Goal: Task Accomplishment & Management: Manage account settings

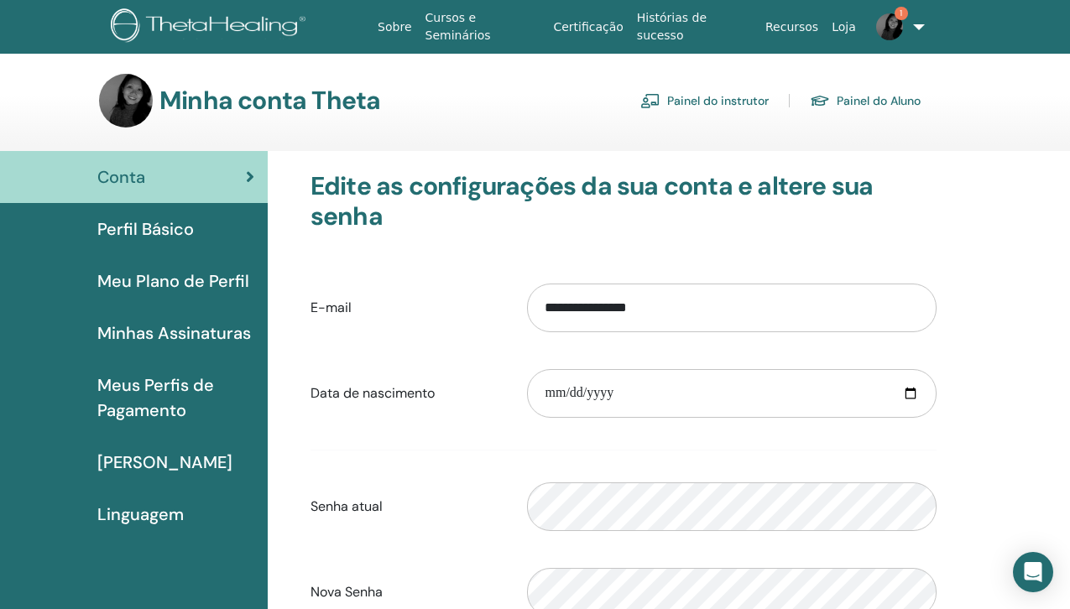
click at [709, 96] on font "Painel do instrutor" at bounding box center [718, 101] width 102 height 15
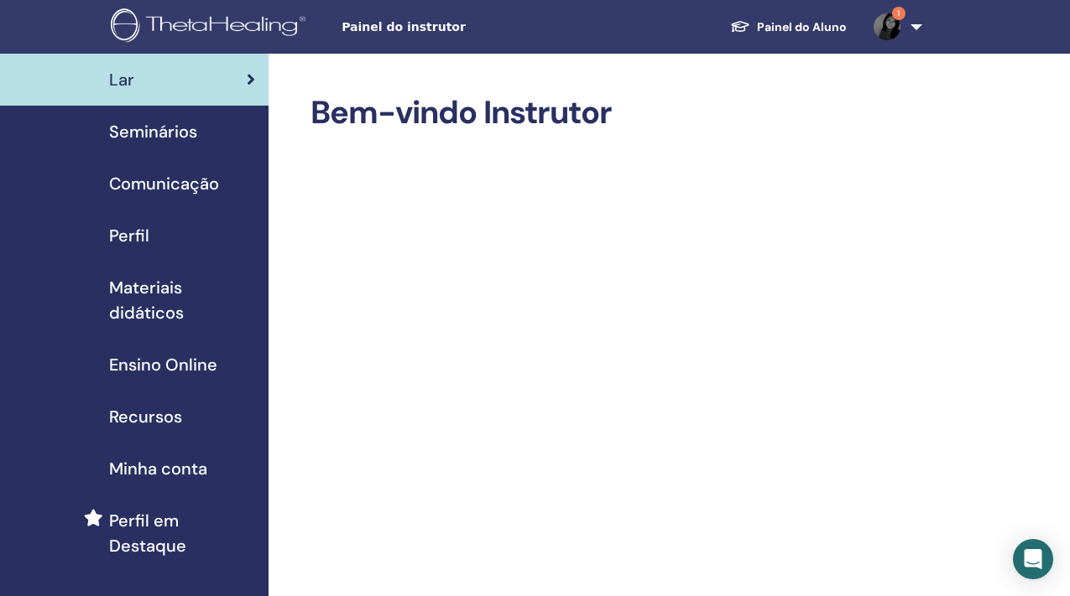
click at [138, 133] on font "Seminários" at bounding box center [153, 132] width 88 height 22
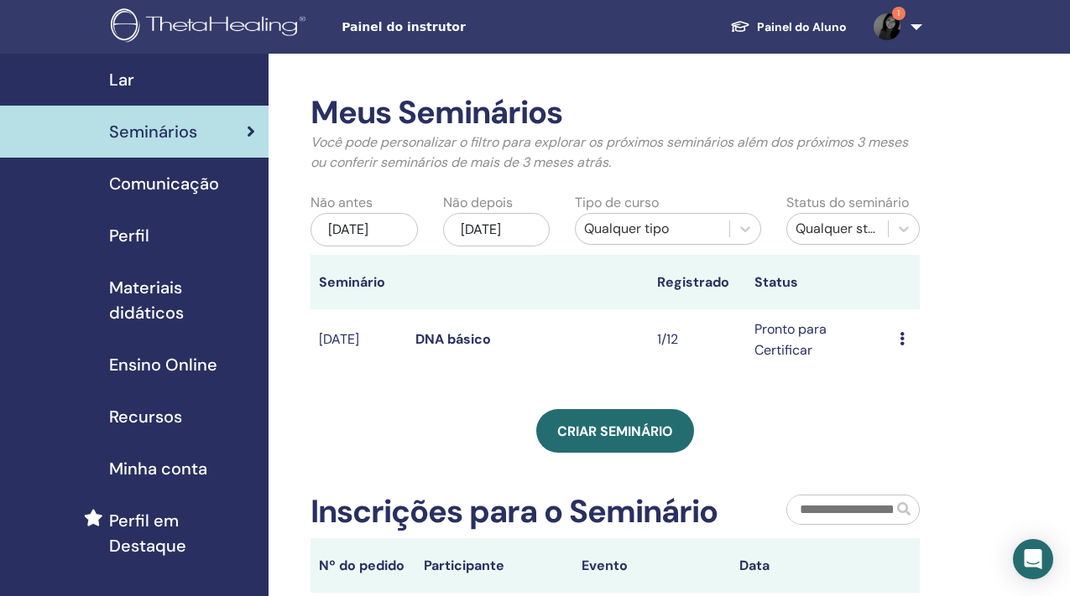
click at [902, 338] on icon at bounding box center [901, 338] width 5 height 13
click at [925, 400] on font "Participantes" at bounding box center [919, 402] width 82 height 18
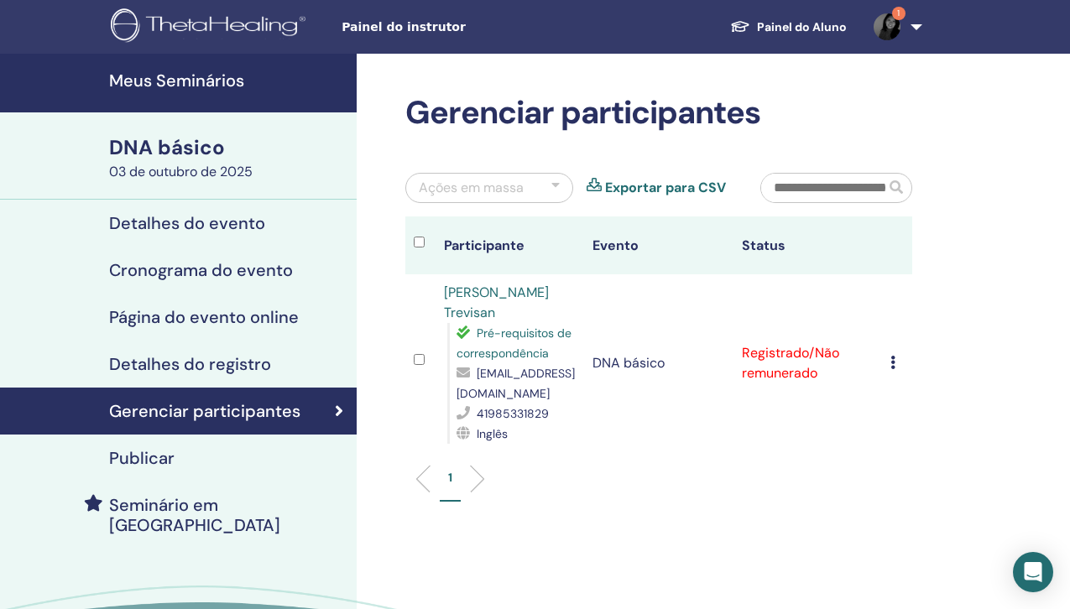
click at [893, 362] on icon at bounding box center [892, 362] width 5 height 13
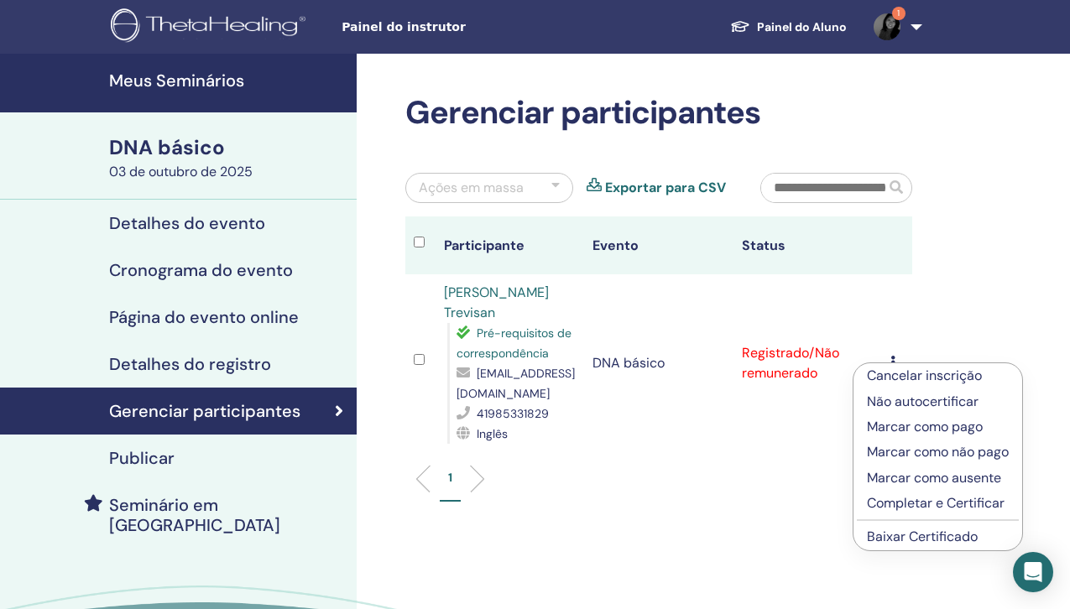
click at [914, 501] on font "Completar e Certificar" at bounding box center [936, 503] width 138 height 18
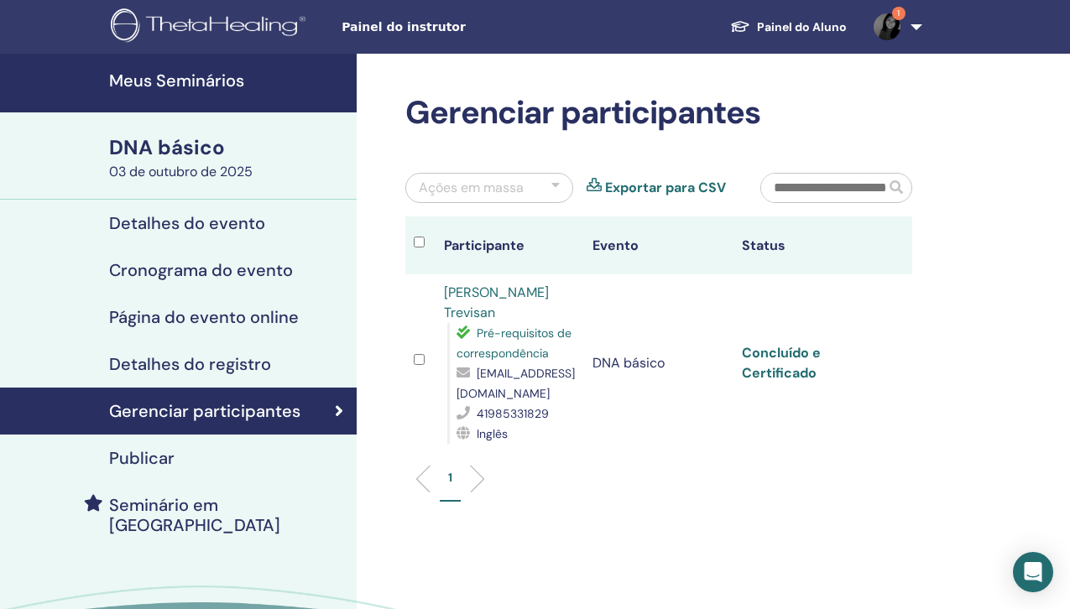
click at [770, 368] on font "Concluído e Certificado" at bounding box center [781, 363] width 79 height 38
click at [171, 79] on font "Meus Seminários" at bounding box center [176, 81] width 135 height 22
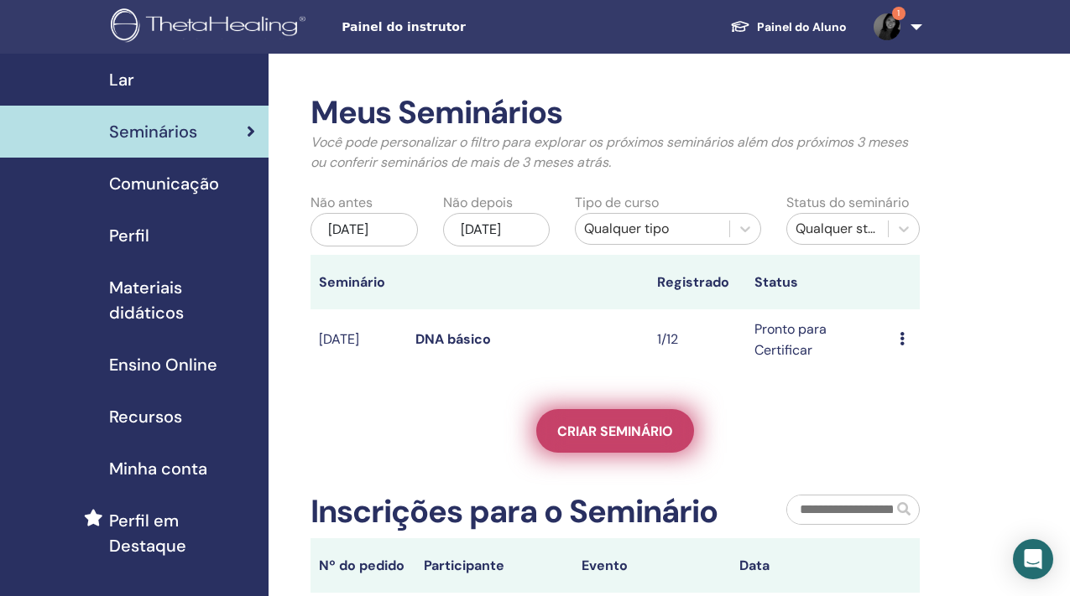
click at [648, 434] on font "Criar seminário" at bounding box center [615, 432] width 116 height 18
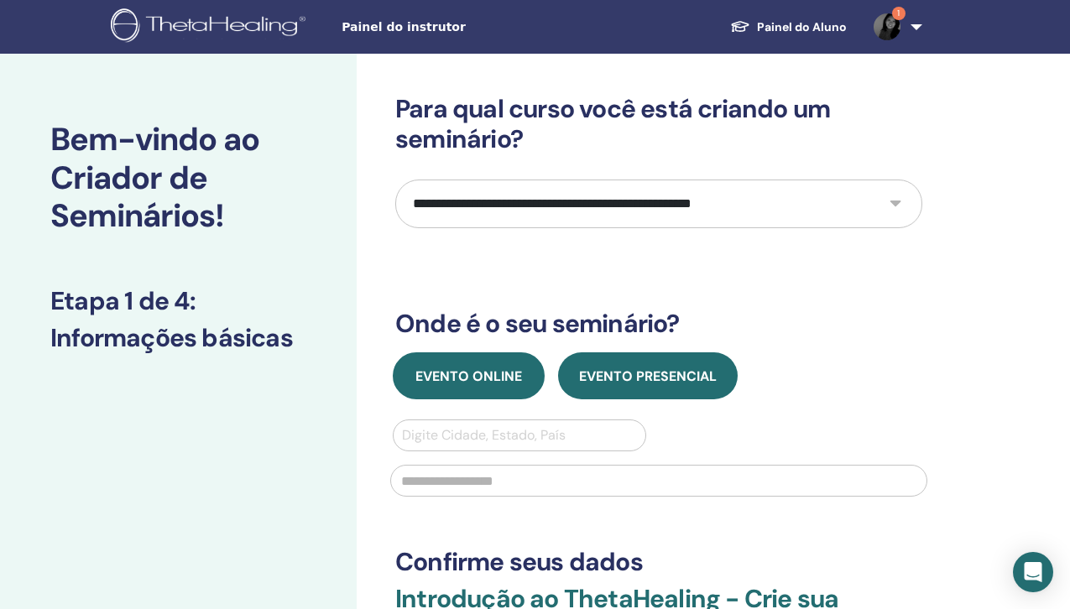
click at [464, 377] on font "Evento online" at bounding box center [468, 376] width 107 height 18
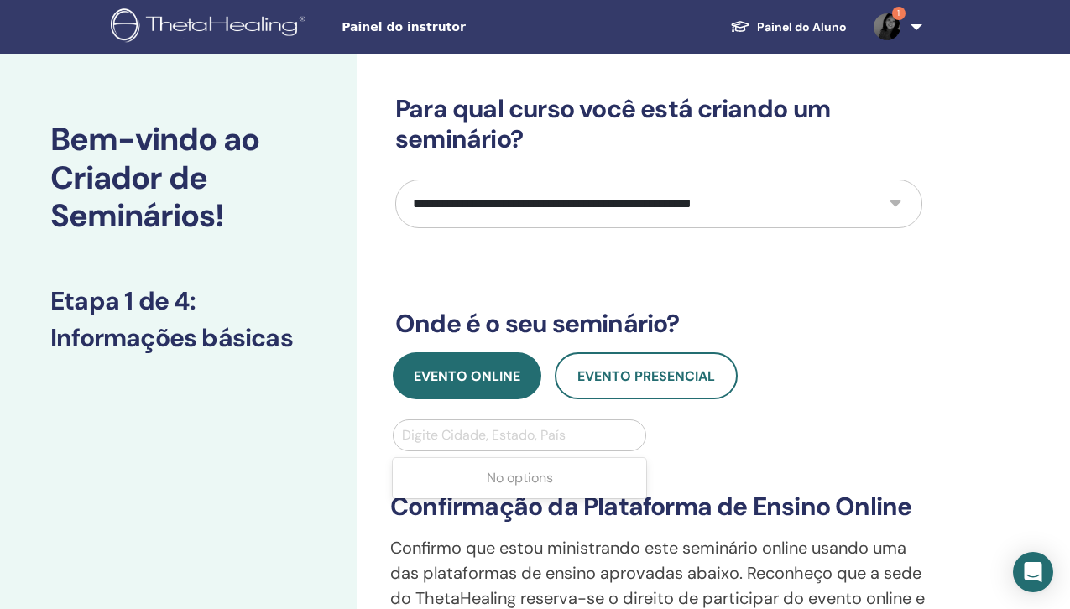
click at [447, 438] on div at bounding box center [519, 435] width 235 height 23
click at [898, 196] on select "**********" at bounding box center [658, 204] width 527 height 49
select select "*"
click at [395, 180] on select "**********" at bounding box center [658, 204] width 527 height 49
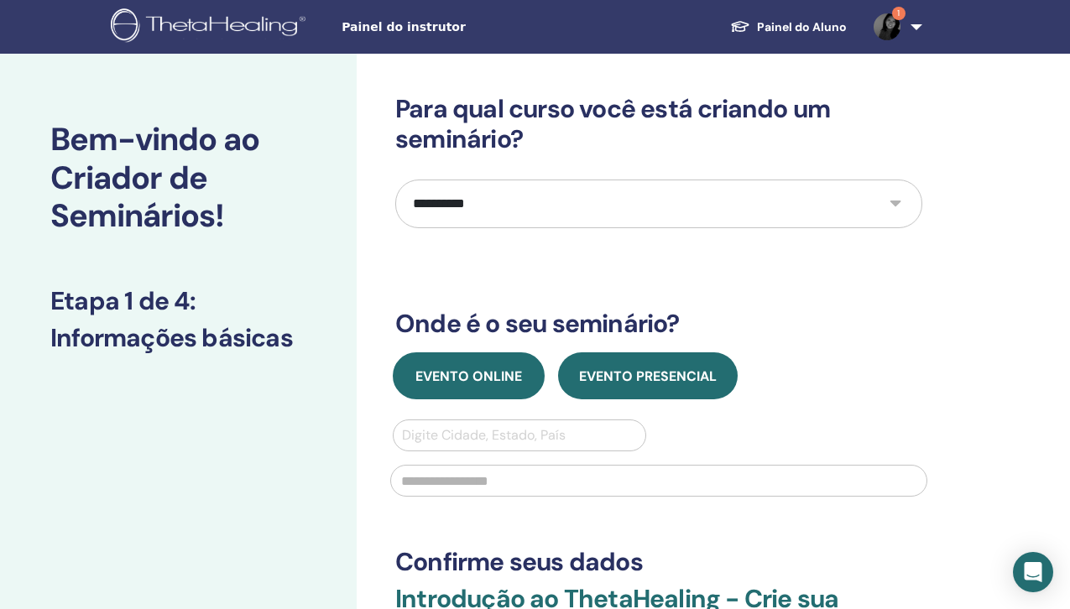
click at [458, 369] on font "Evento online" at bounding box center [468, 376] width 107 height 18
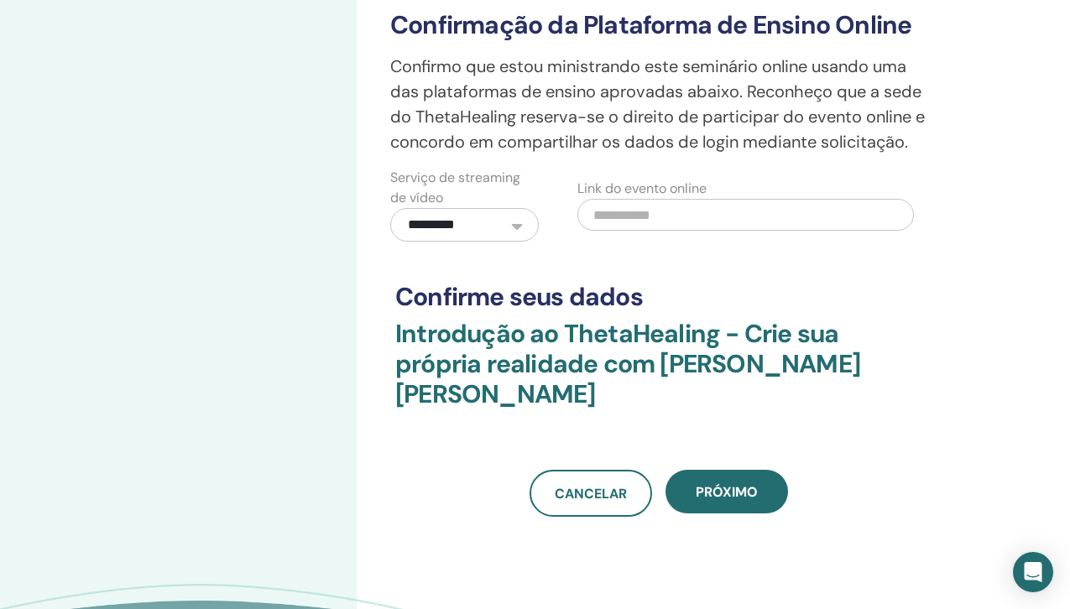
scroll to position [503, 0]
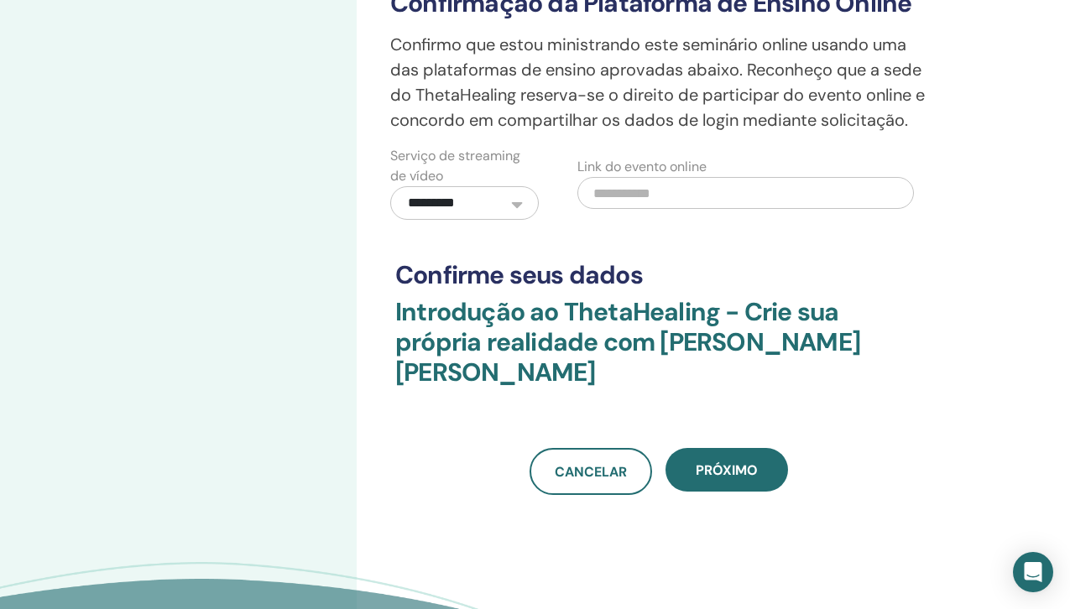
click at [505, 200] on select "**********" at bounding box center [464, 203] width 148 height 34
click at [390, 186] on select "**********" at bounding box center [464, 203] width 148 height 34
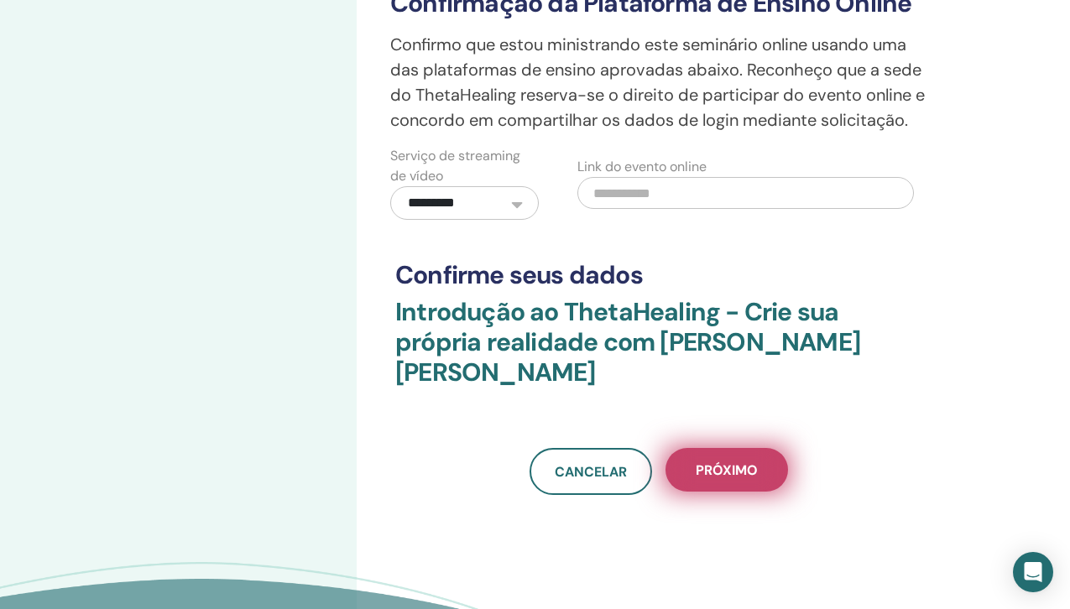
click at [726, 477] on font "Próximo" at bounding box center [726, 470] width 62 height 18
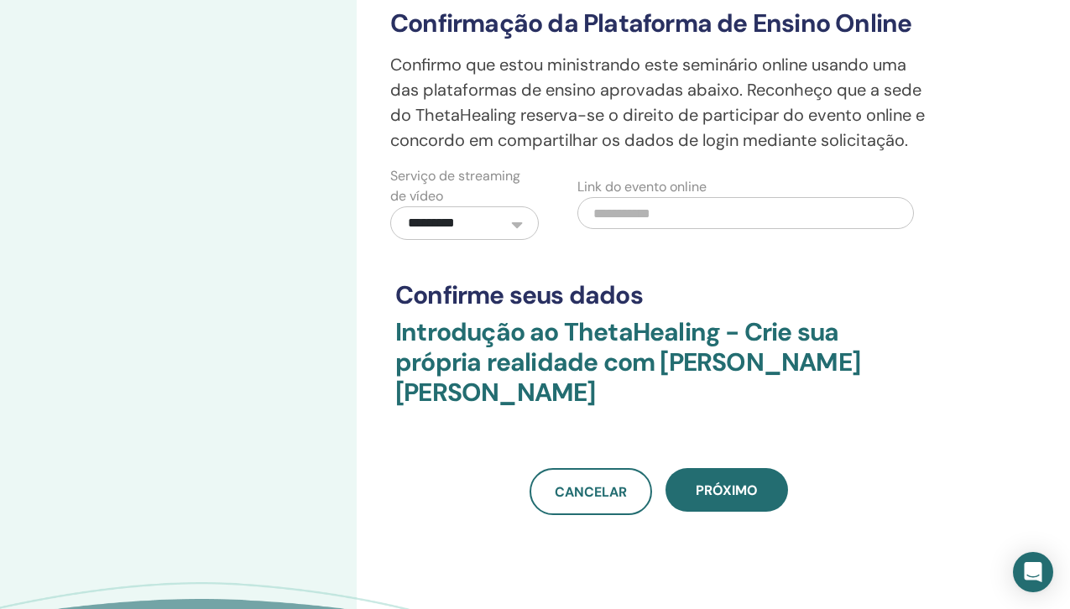
click at [456, 216] on select "**********" at bounding box center [464, 223] width 148 height 34
select select "*"
click at [390, 206] on select "**********" at bounding box center [464, 223] width 148 height 34
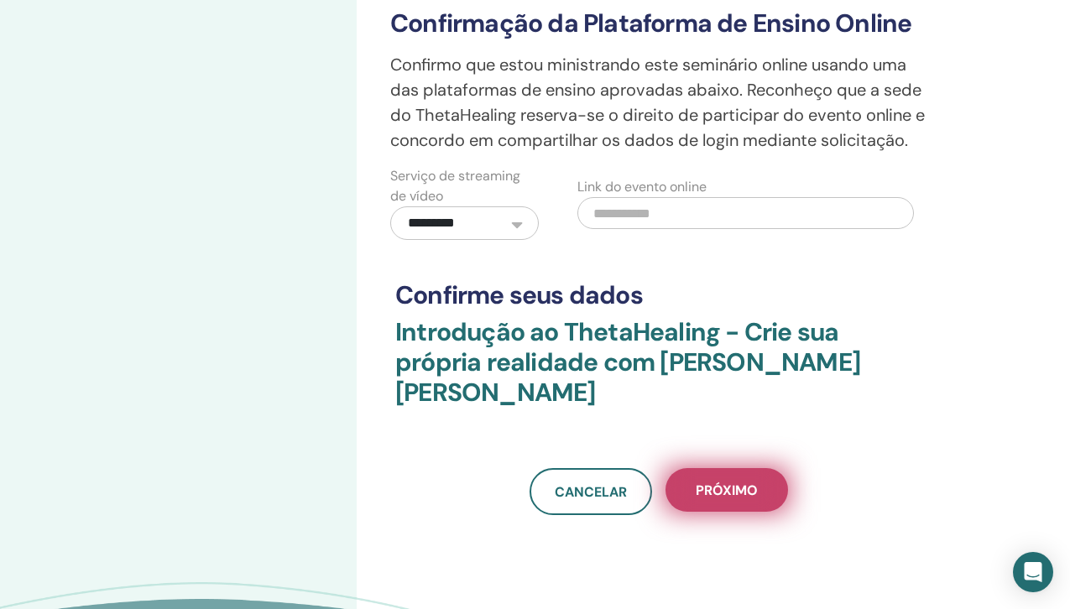
click at [736, 490] on font "Próximo" at bounding box center [726, 491] width 62 height 18
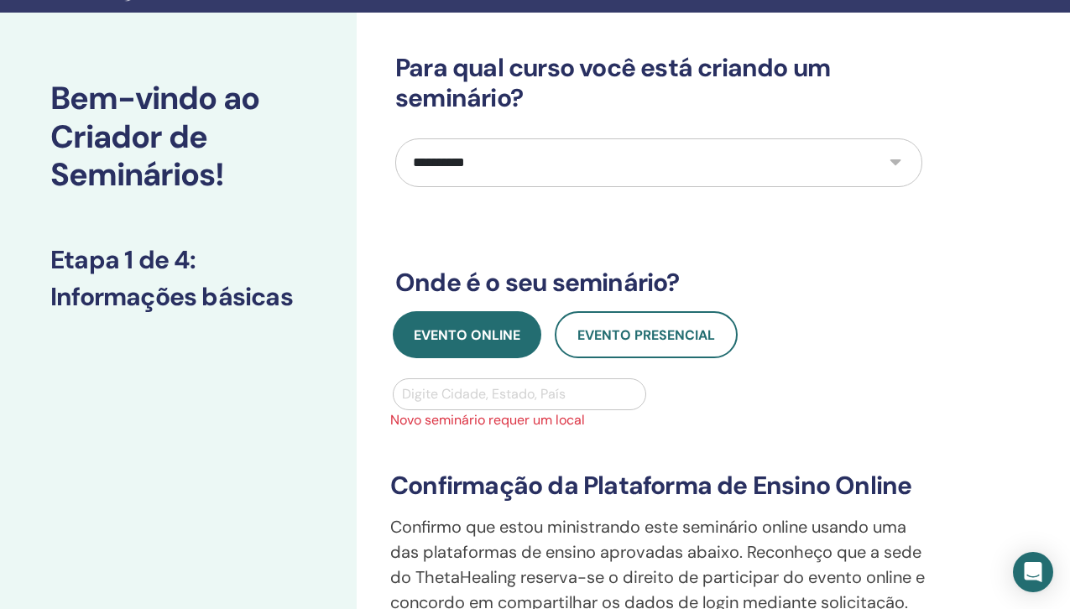
scroll to position [0, 0]
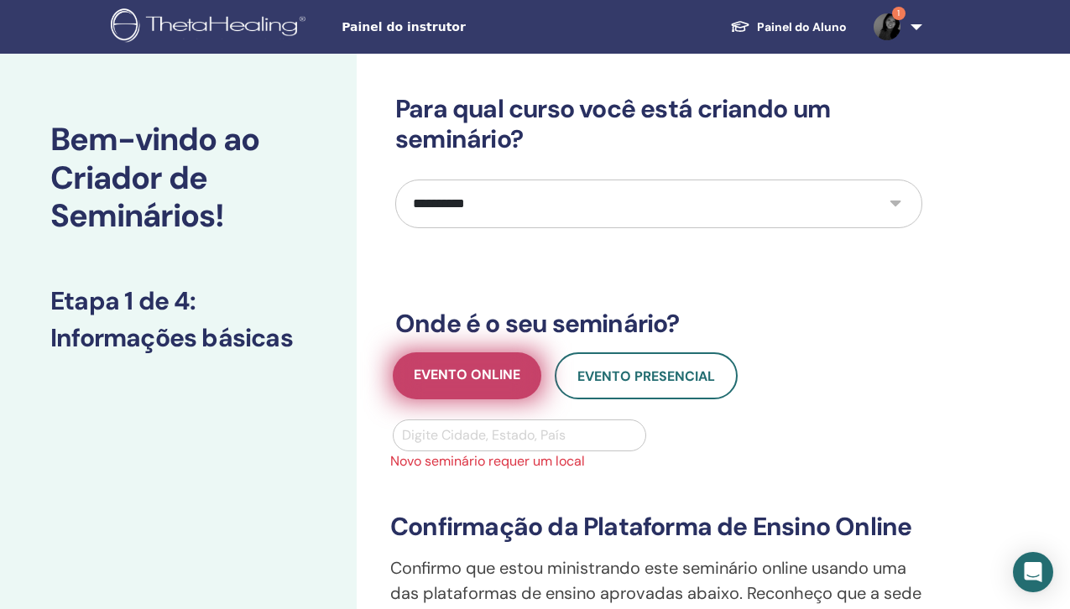
click at [460, 372] on font "Evento online" at bounding box center [467, 375] width 107 height 18
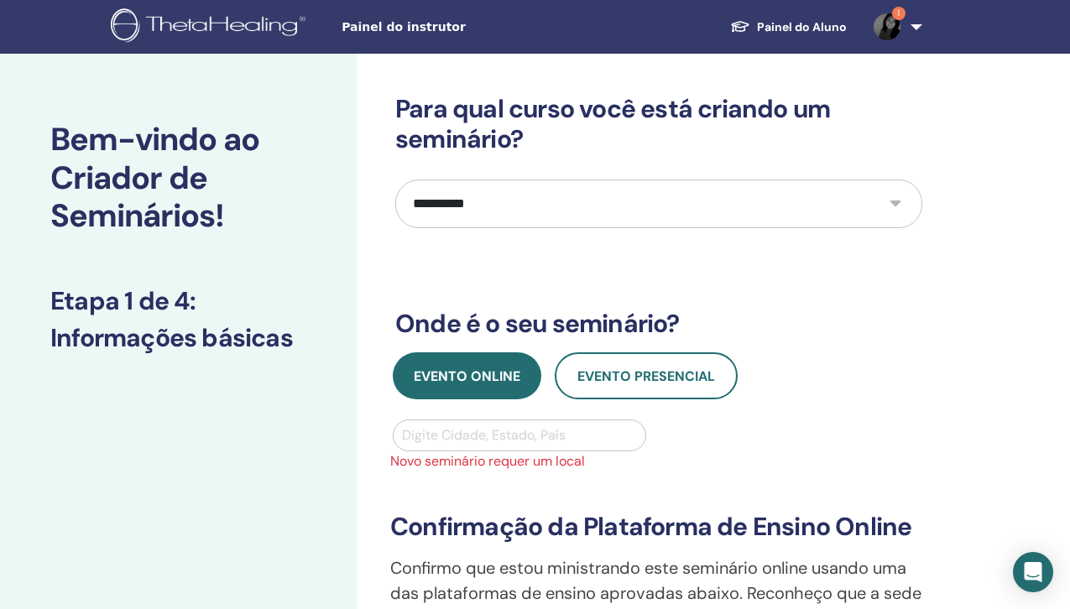
click at [419, 435] on div at bounding box center [519, 435] width 235 height 23
type input "*********"
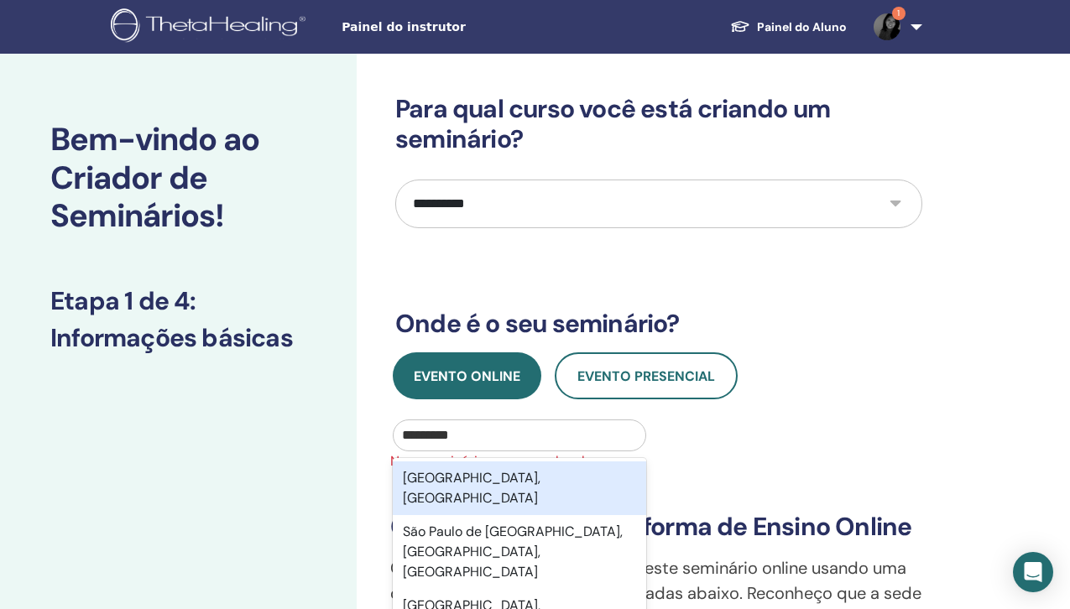
click at [561, 482] on div "São Paulo, BRA" at bounding box center [519, 488] width 253 height 54
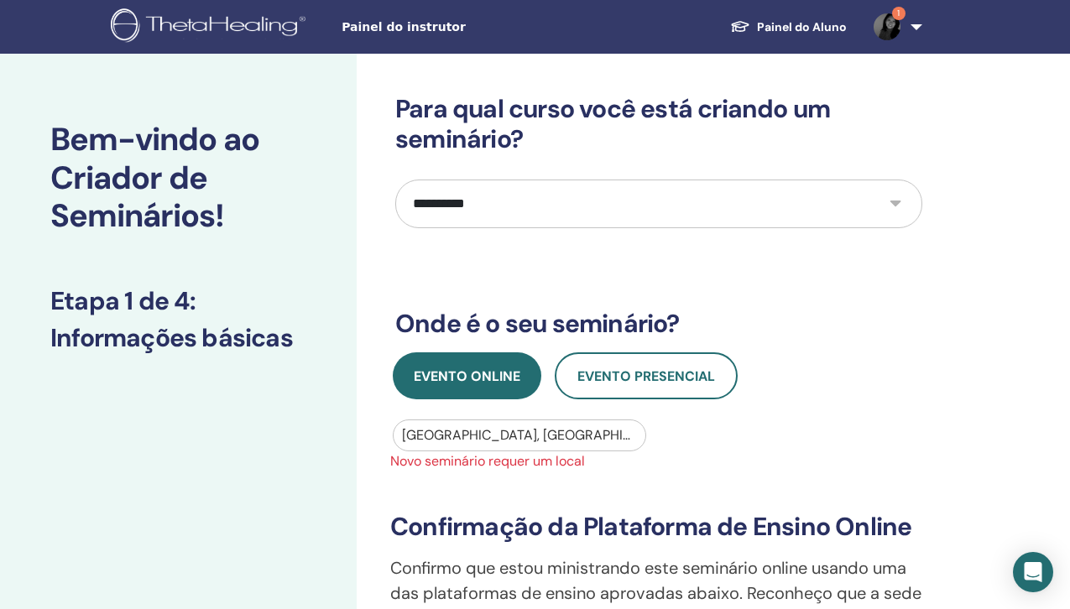
click at [517, 434] on div at bounding box center [519, 435] width 235 height 23
click at [495, 433] on div at bounding box center [519, 435] width 235 height 23
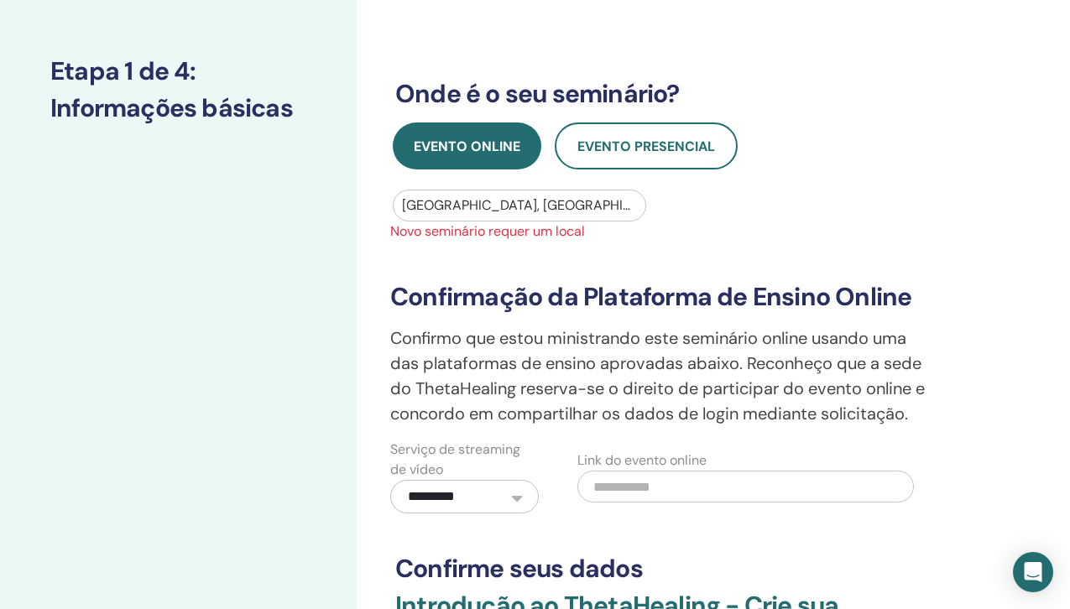
scroll to position [228, 0]
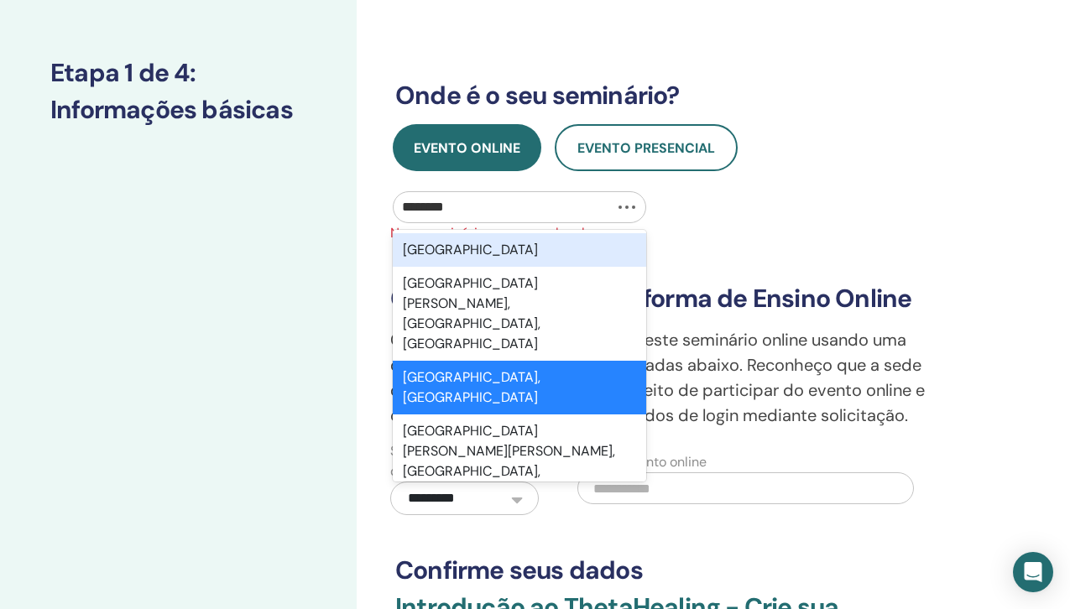
type input "*********"
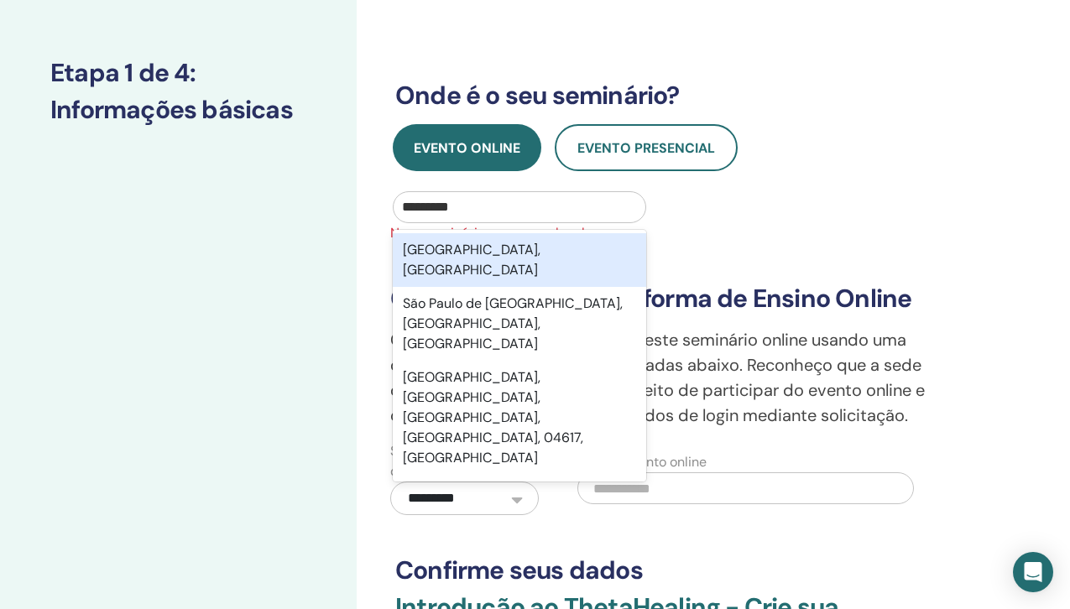
click at [517, 246] on div "São Paulo, BRA" at bounding box center [519, 260] width 253 height 54
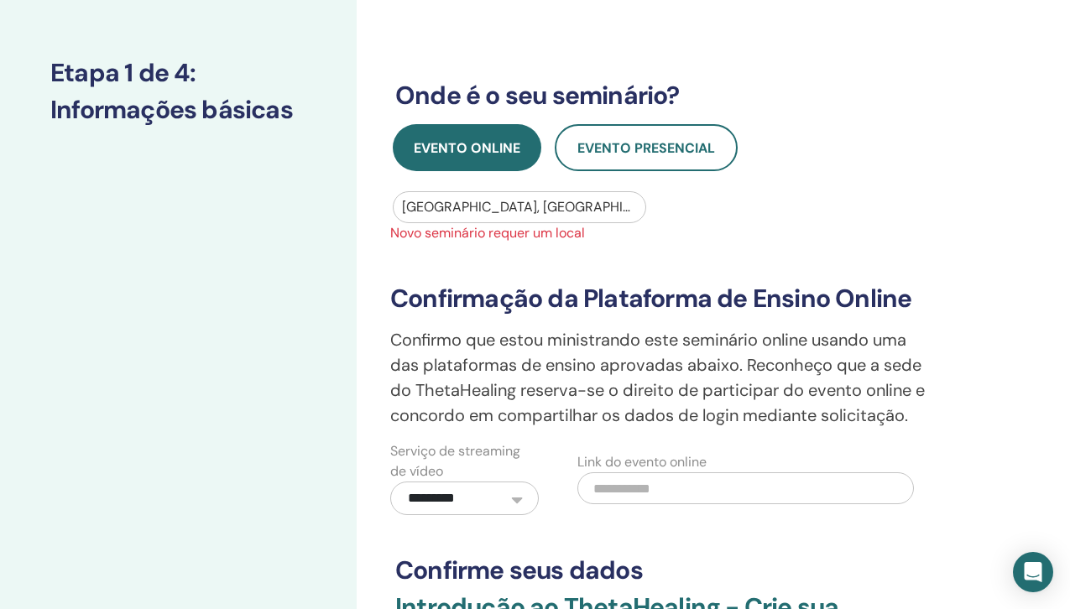
click at [476, 208] on div at bounding box center [519, 206] width 235 height 23
click at [751, 289] on font "Confirmação da Plataforma de Ensino Online" at bounding box center [650, 298] width 521 height 33
click at [527, 202] on div at bounding box center [519, 206] width 235 height 23
click at [502, 479] on label "Serviço de streaming de vídeo" at bounding box center [464, 461] width 148 height 40
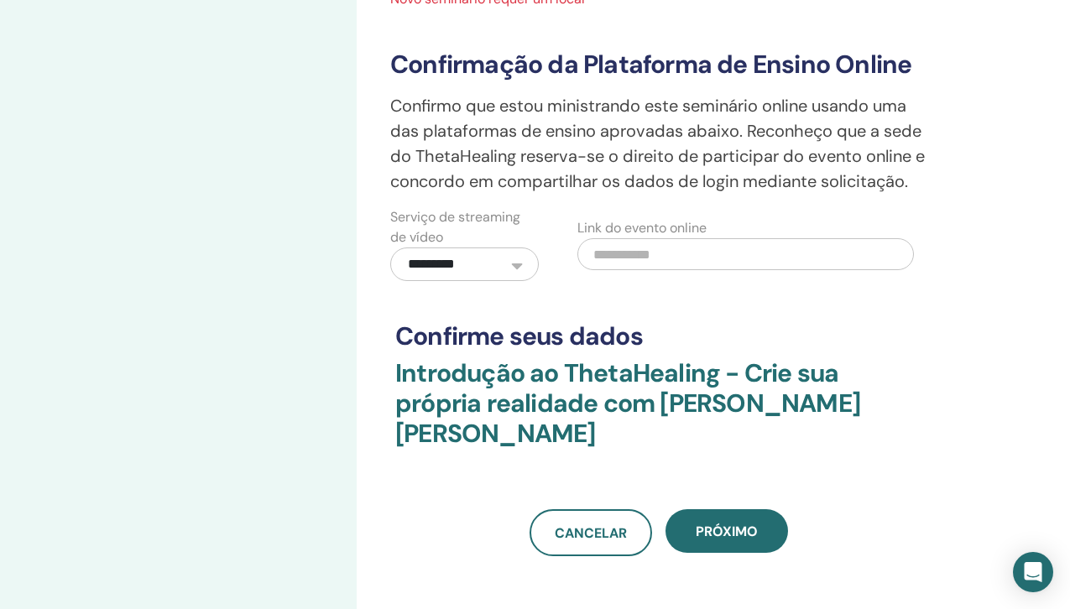
scroll to position [515, 0]
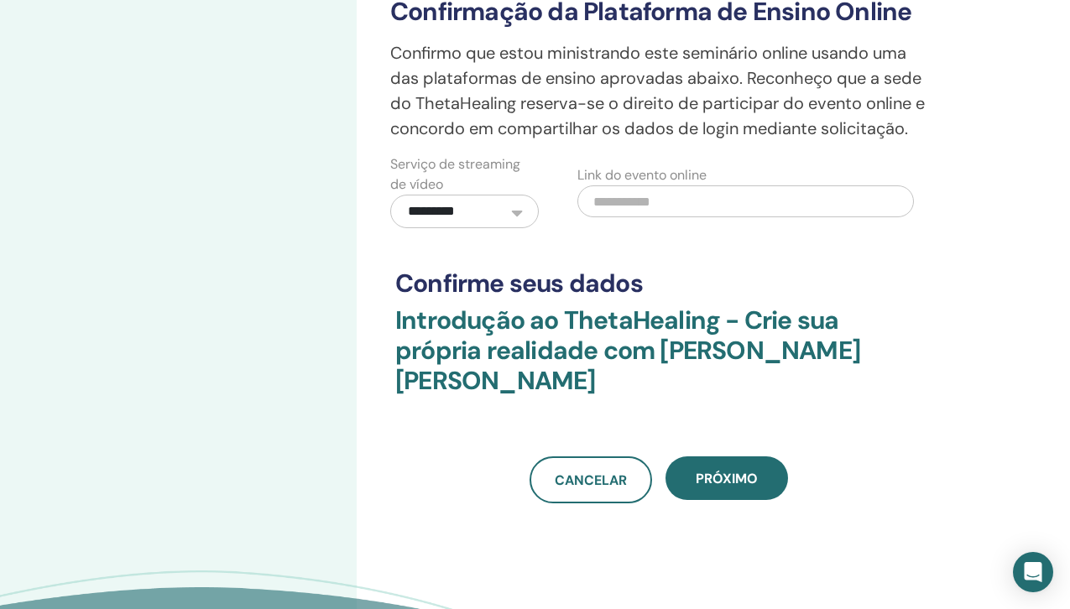
click at [667, 205] on input "text" at bounding box center [745, 201] width 336 height 32
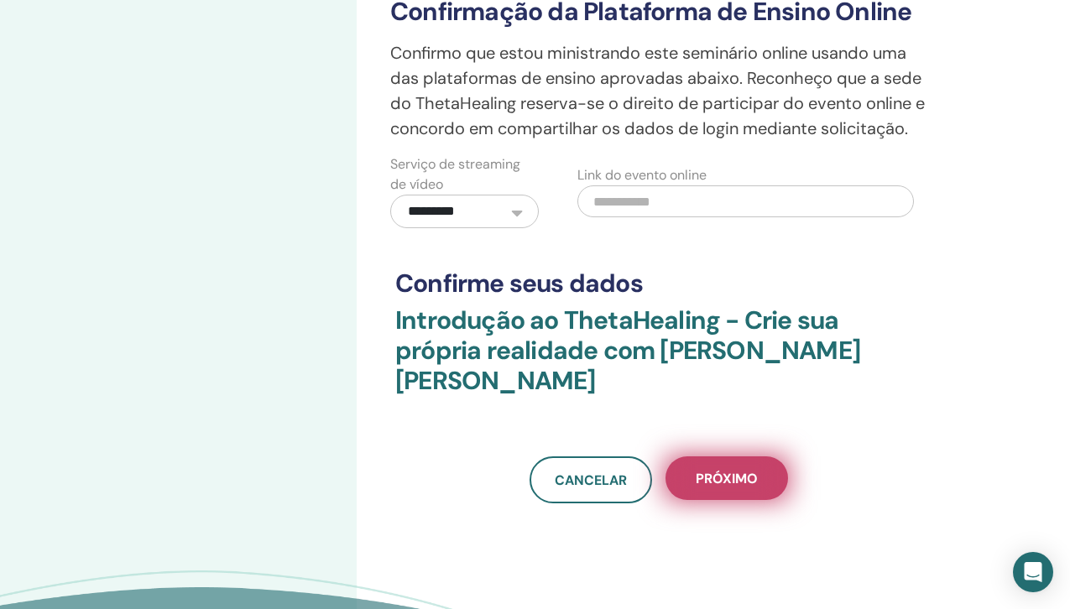
click at [745, 477] on font "Próximo" at bounding box center [726, 479] width 62 height 18
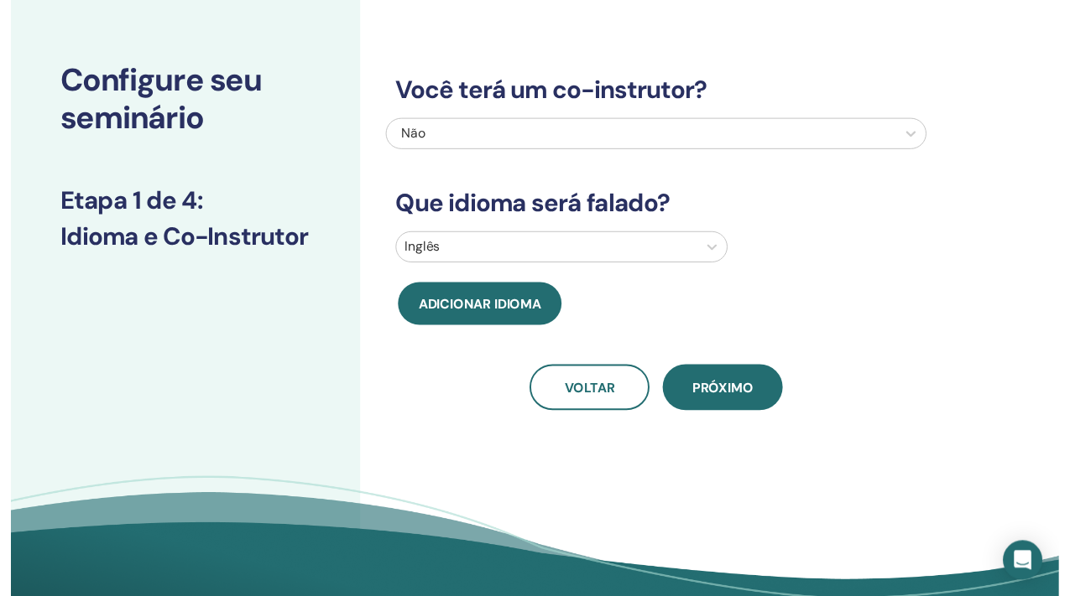
scroll to position [0, 0]
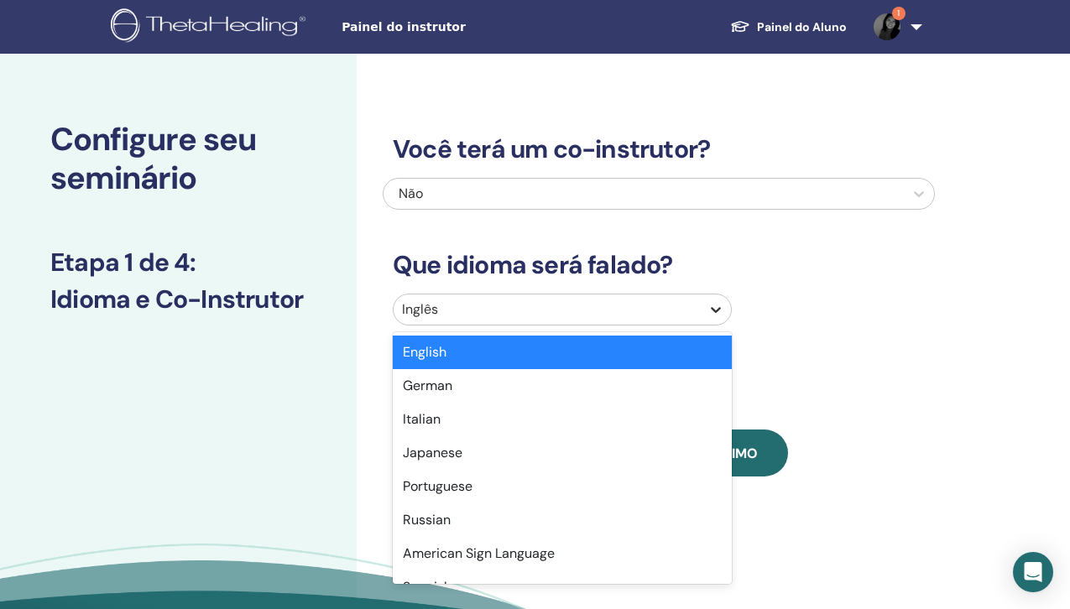
click at [707, 302] on icon at bounding box center [715, 309] width 17 height 17
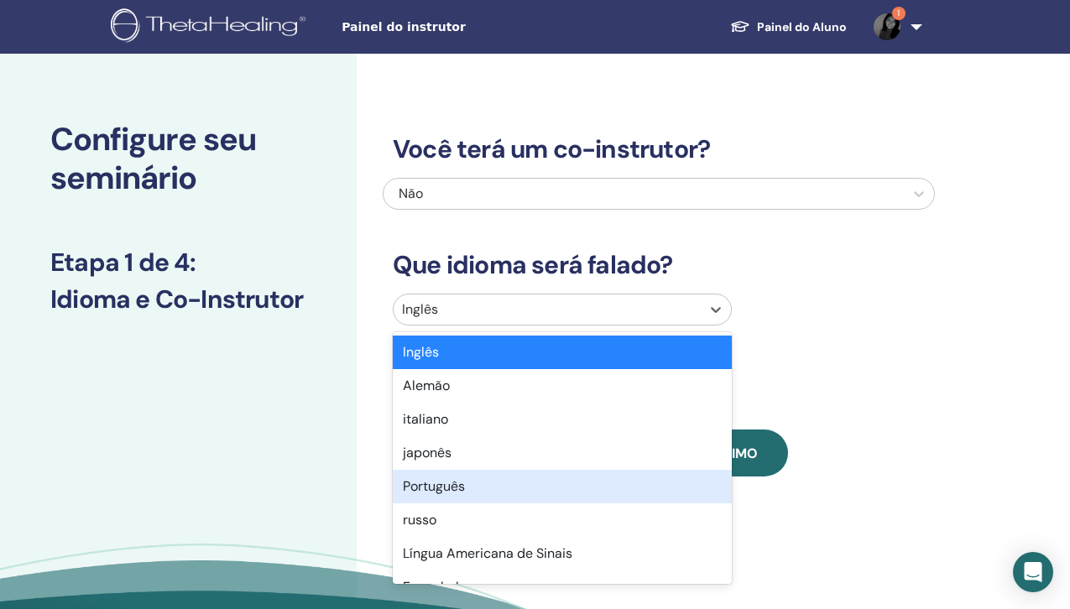
click at [440, 481] on font "Português" at bounding box center [434, 486] width 62 height 18
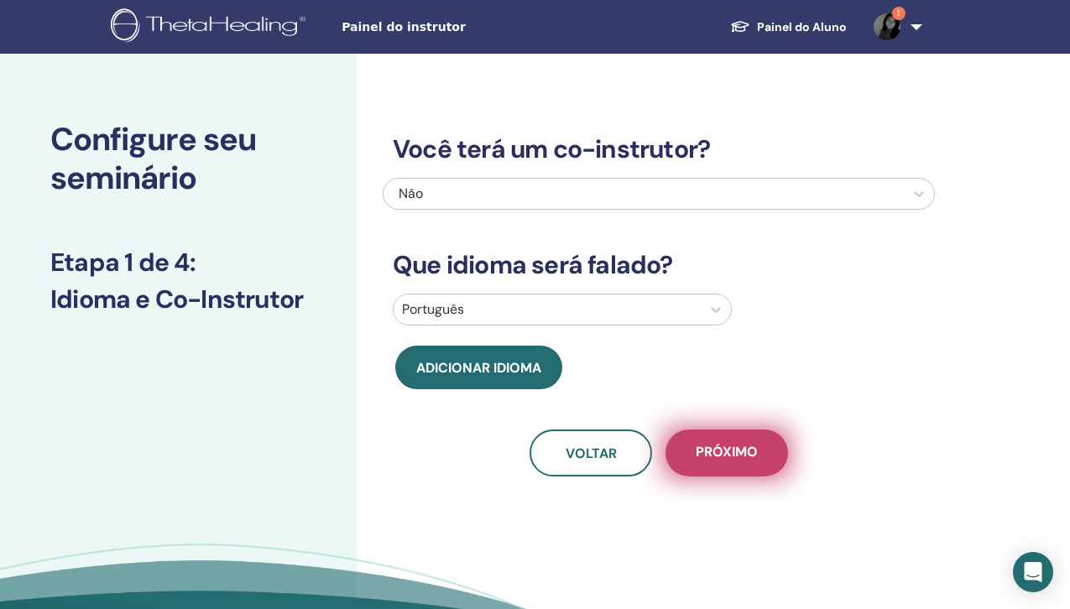
click at [727, 453] on font "Próximo" at bounding box center [726, 452] width 62 height 18
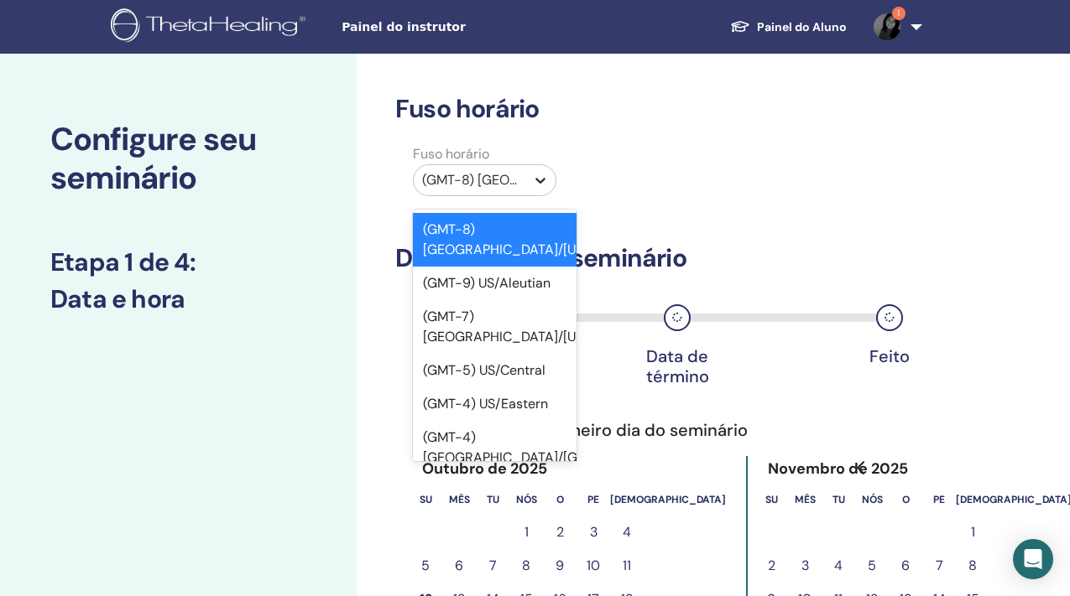
click at [539, 176] on icon at bounding box center [540, 180] width 17 height 17
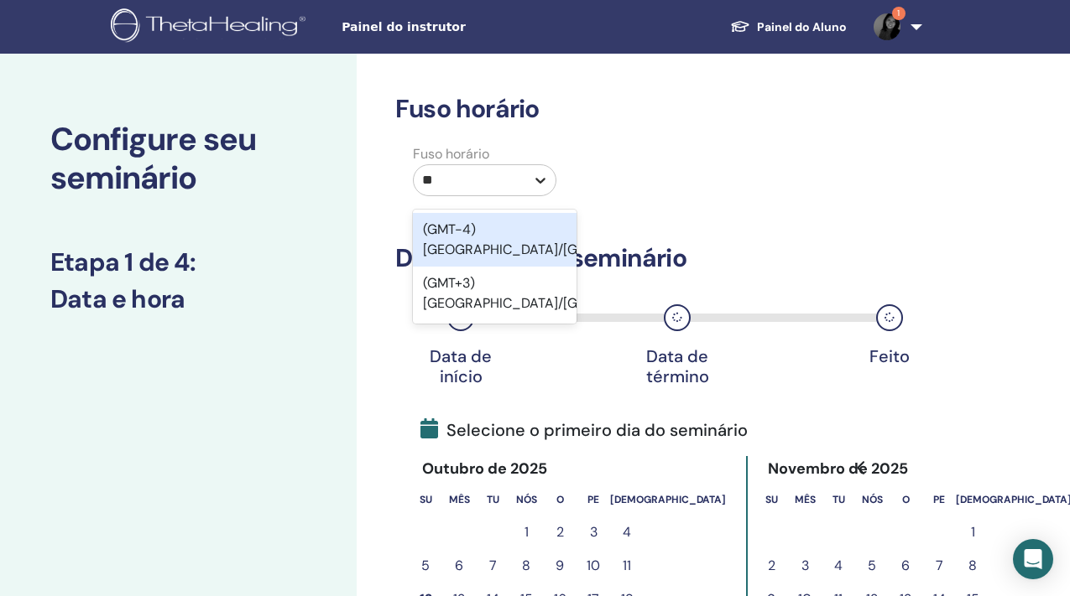
type input "*"
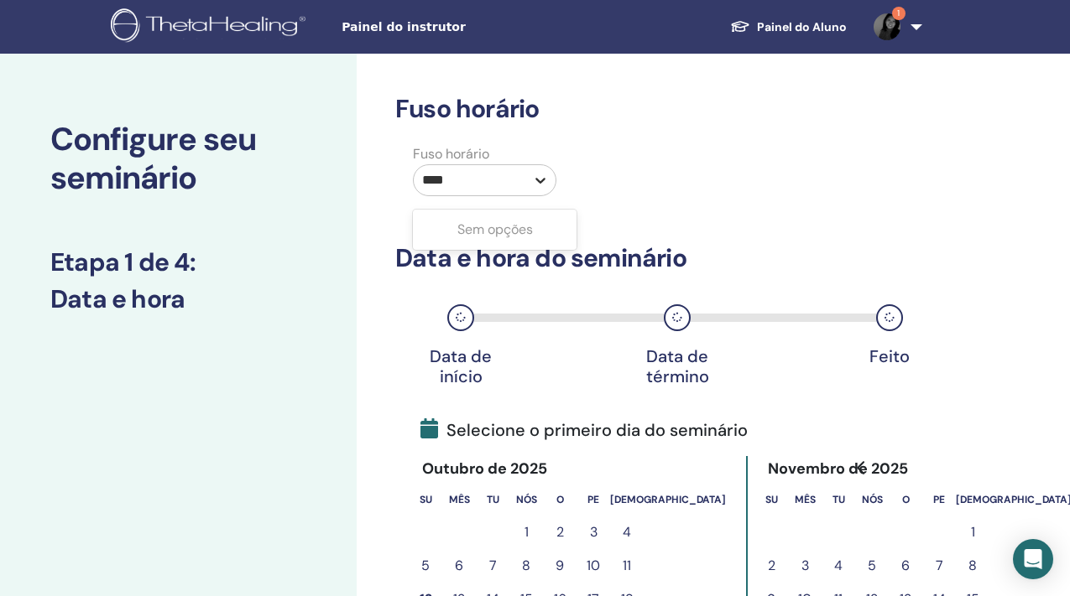
type input "***"
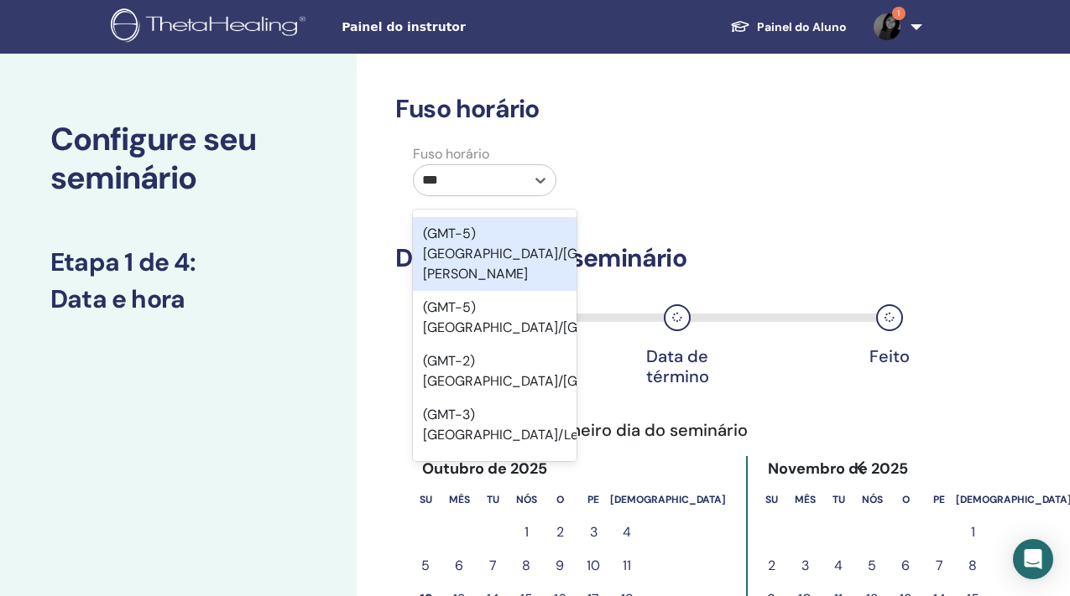
scroll to position [49, 0]
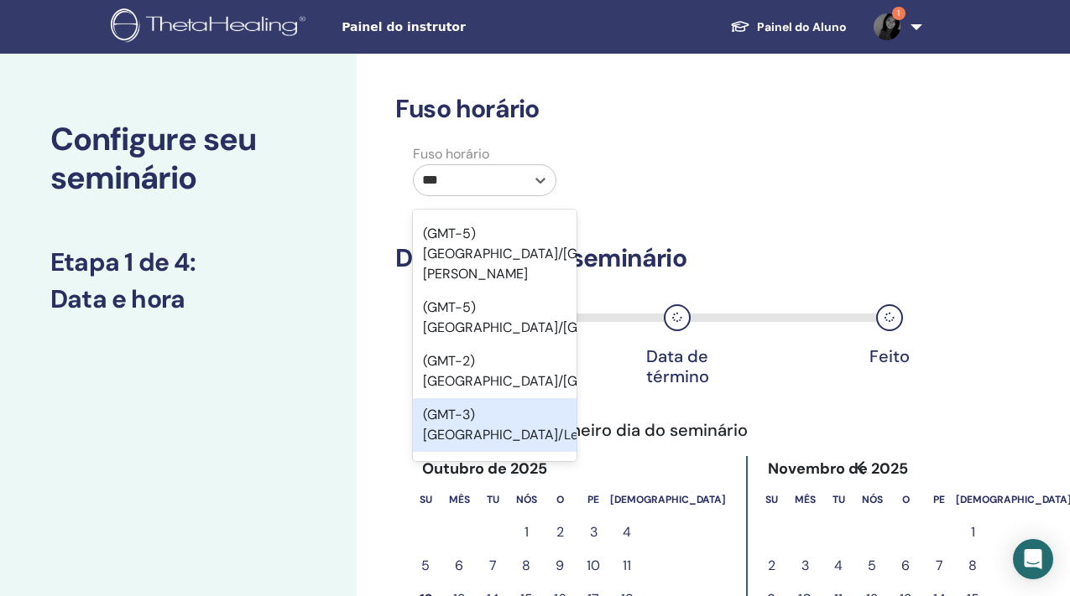
click at [502, 406] on font "(GMT-3) [GEOGRAPHIC_DATA]/Leste" at bounding box center [510, 425] width 174 height 38
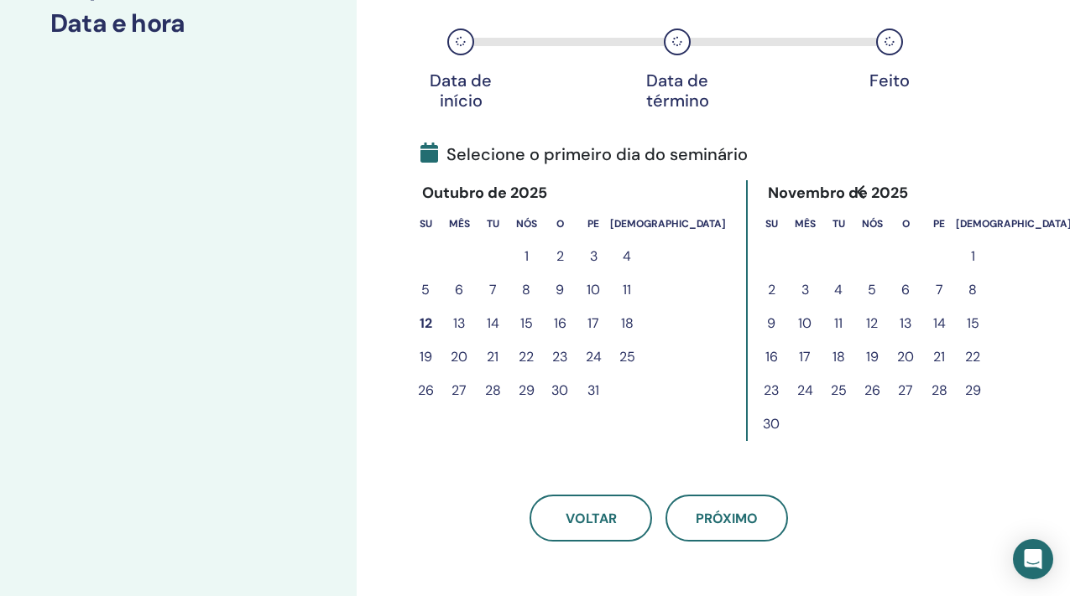
scroll to position [272, 0]
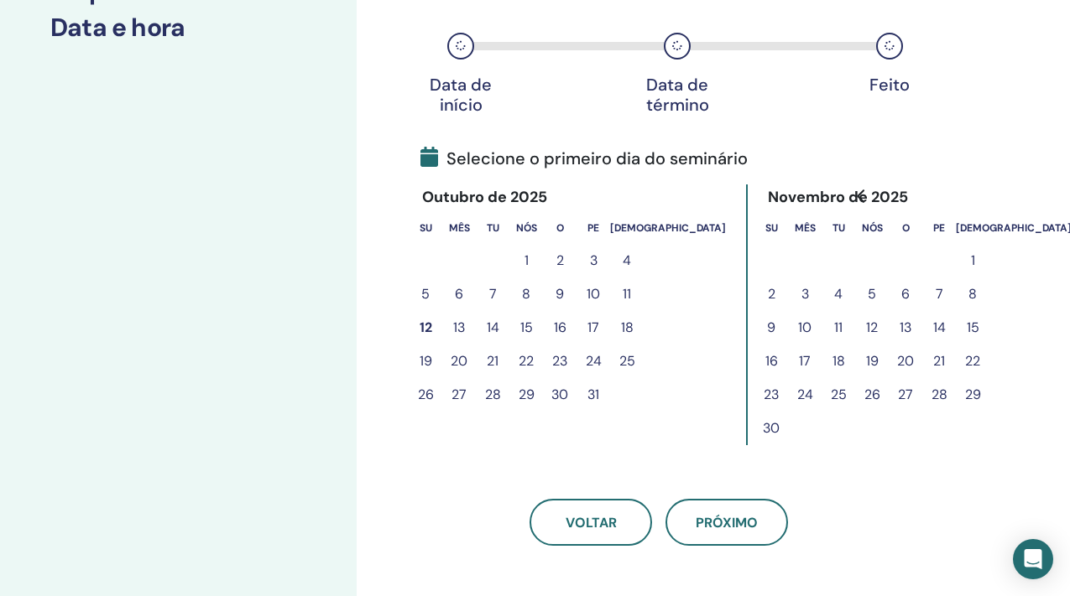
click at [589, 293] on font "10" at bounding box center [592, 294] width 13 height 18
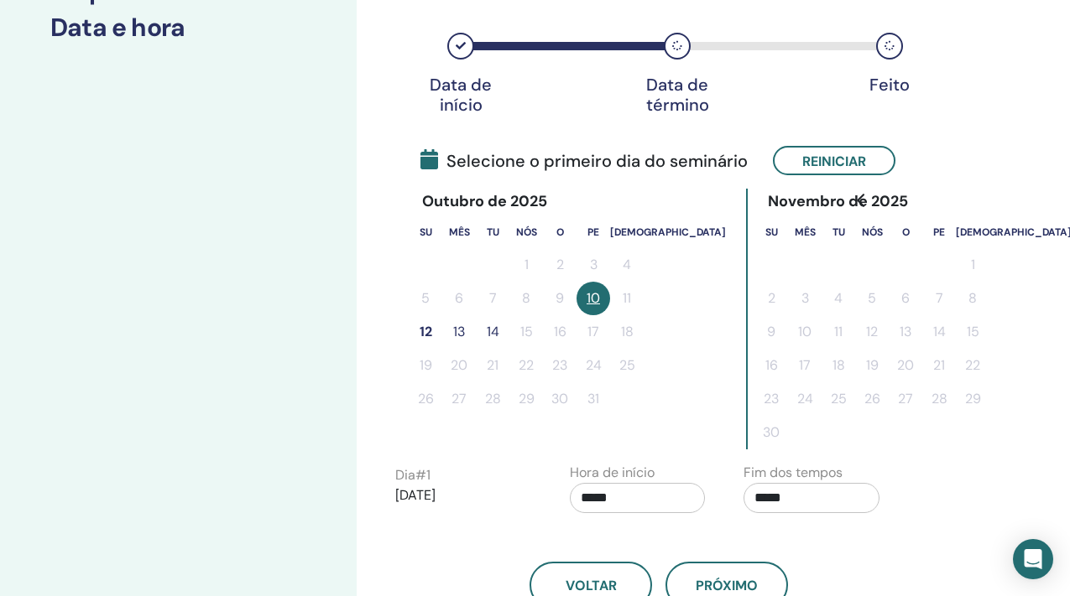
click at [421, 329] on font "12" at bounding box center [425, 332] width 13 height 18
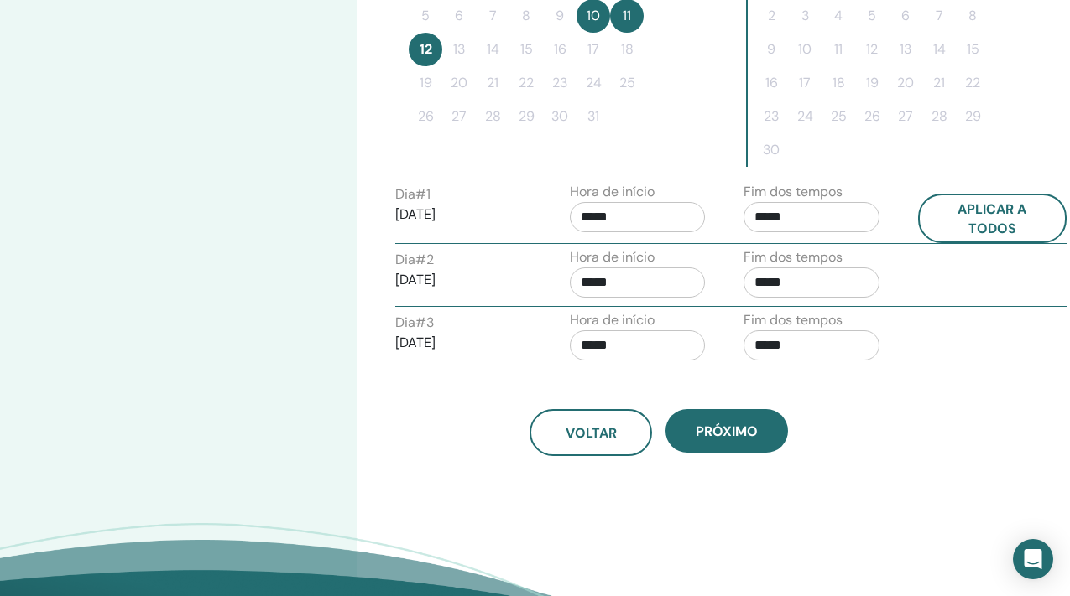
scroll to position [544, 0]
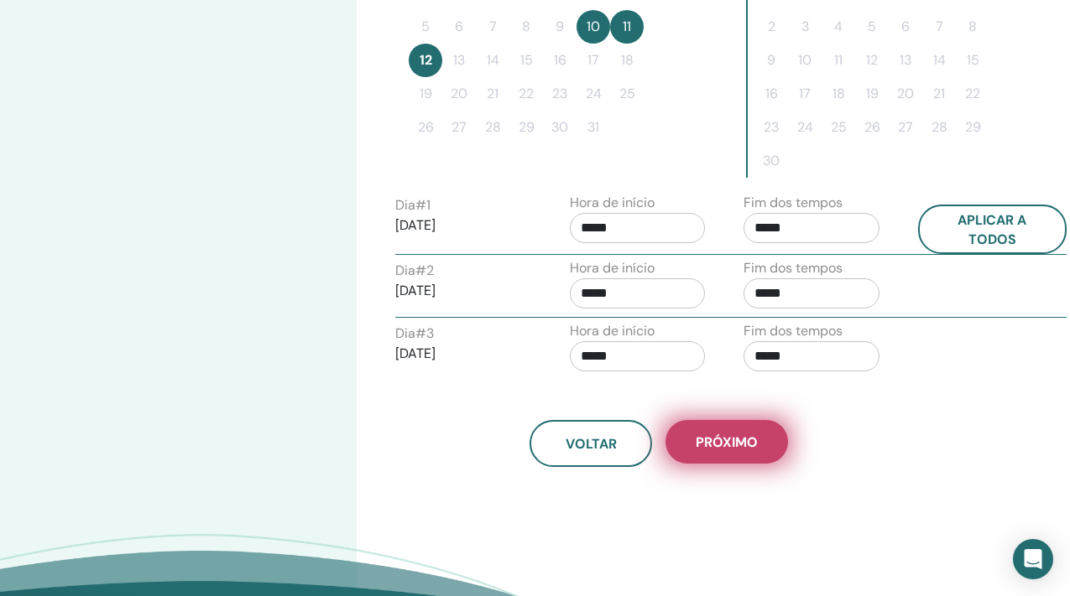
click at [742, 451] on button "Próximo" at bounding box center [726, 442] width 122 height 44
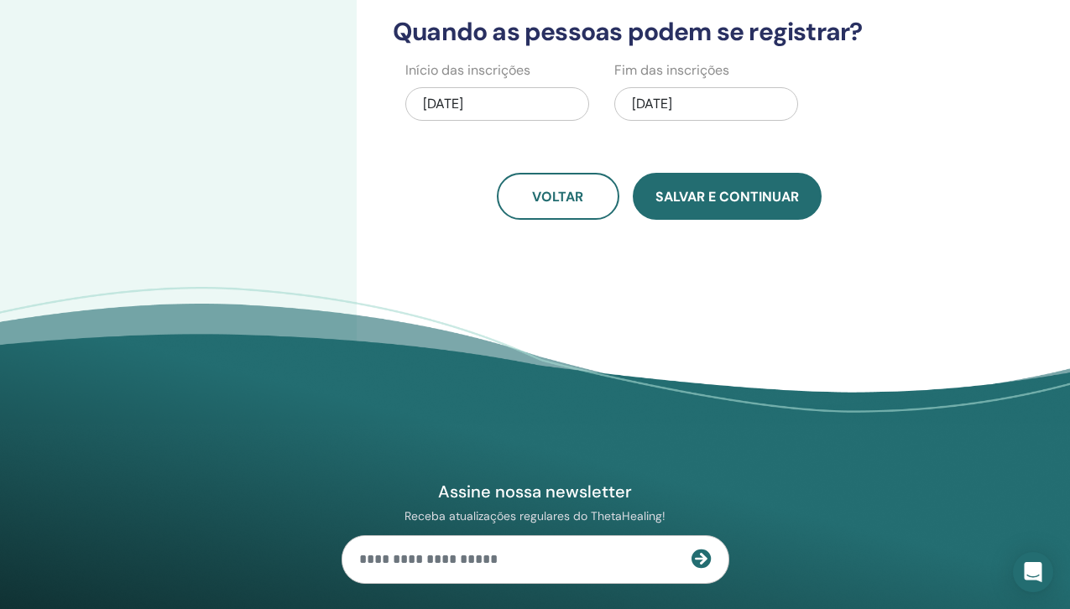
click at [734, 193] on font "Salvar e continuar" at bounding box center [726, 197] width 143 height 18
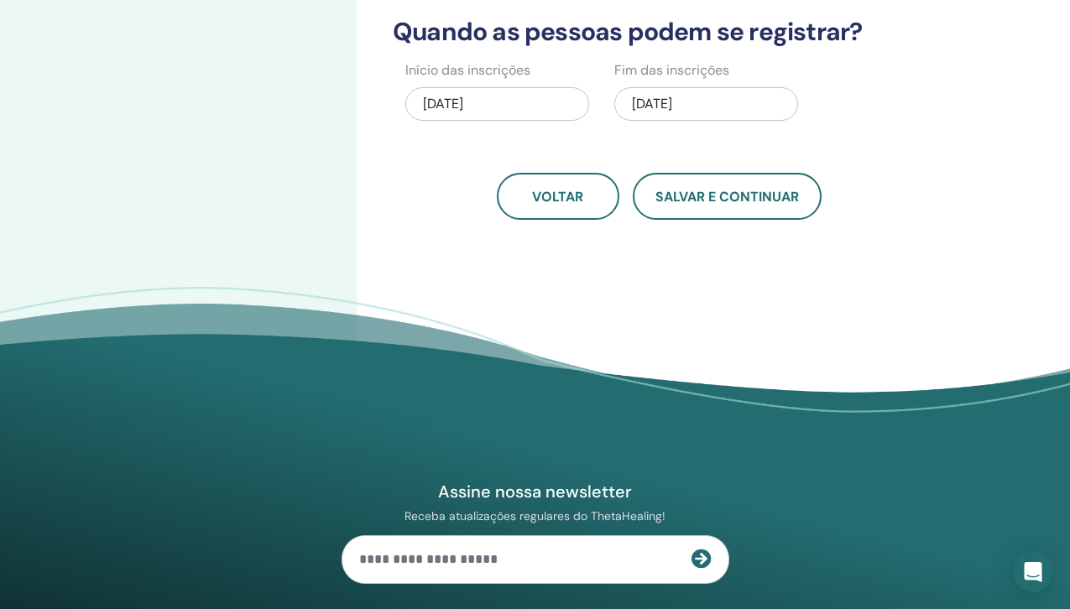
click at [657, 100] on font "10/12/2025" at bounding box center [652, 104] width 40 height 18
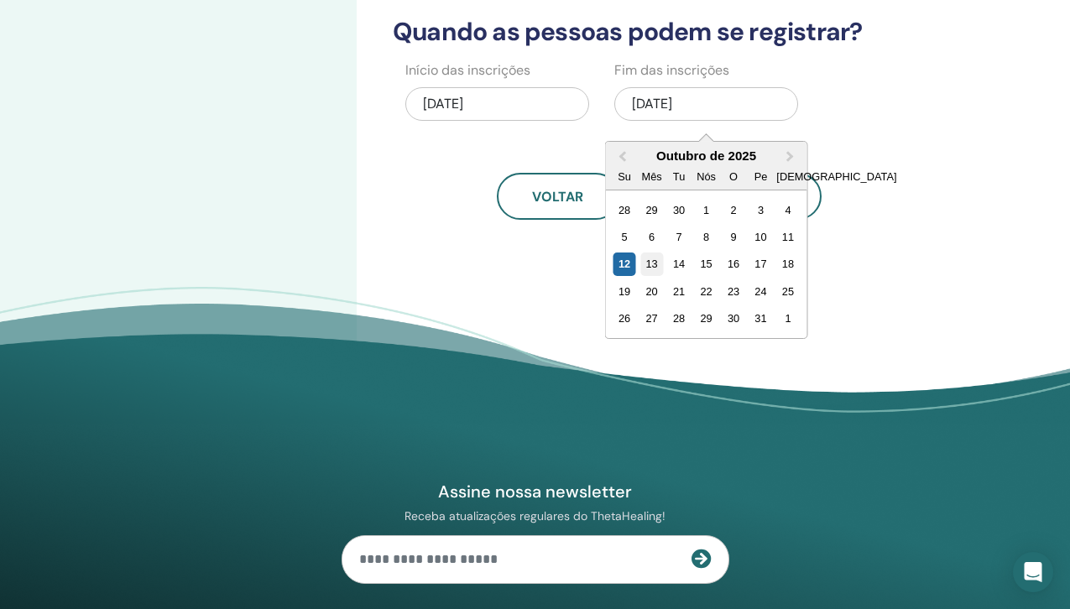
click at [647, 262] on font "13" at bounding box center [652, 264] width 12 height 13
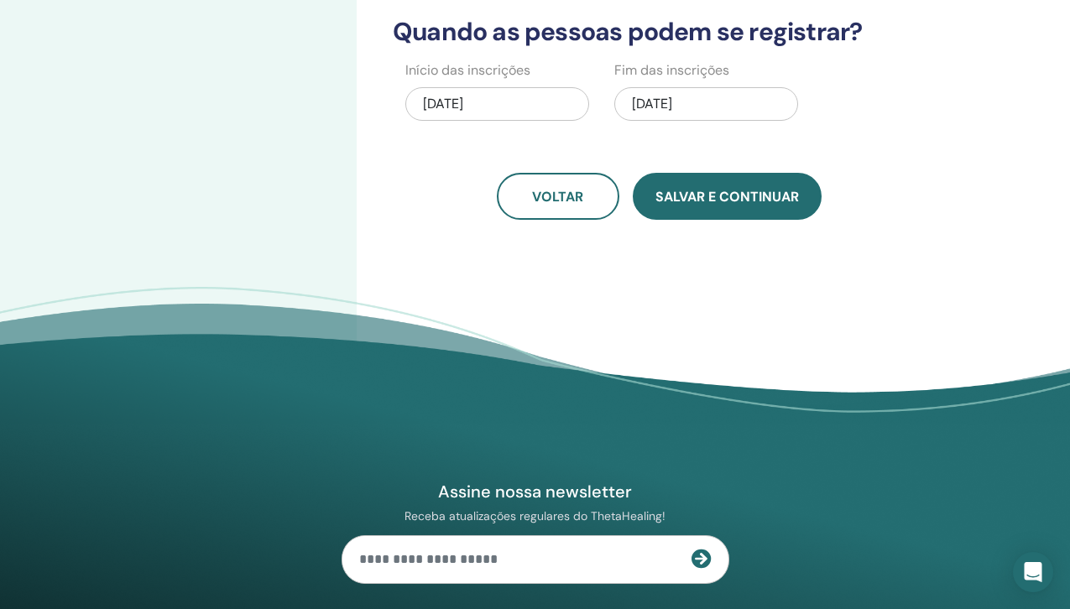
click at [756, 199] on font "Salvar e continuar" at bounding box center [726, 197] width 143 height 18
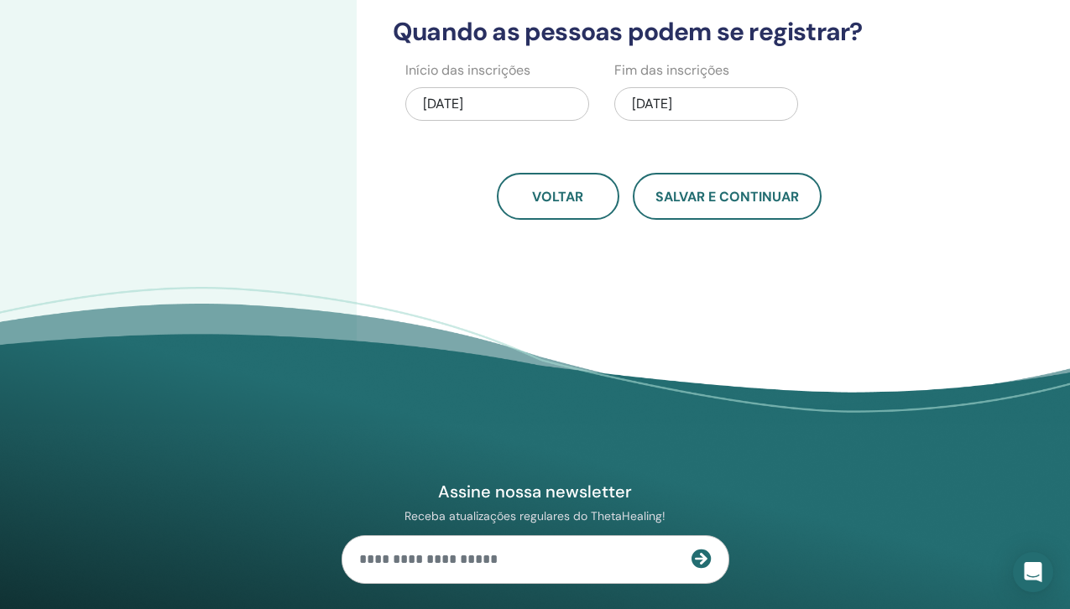
click at [633, 173] on button "Salvar e continuar" at bounding box center [727, 196] width 189 height 47
click at [445, 103] on font "10/12/2025" at bounding box center [443, 104] width 40 height 18
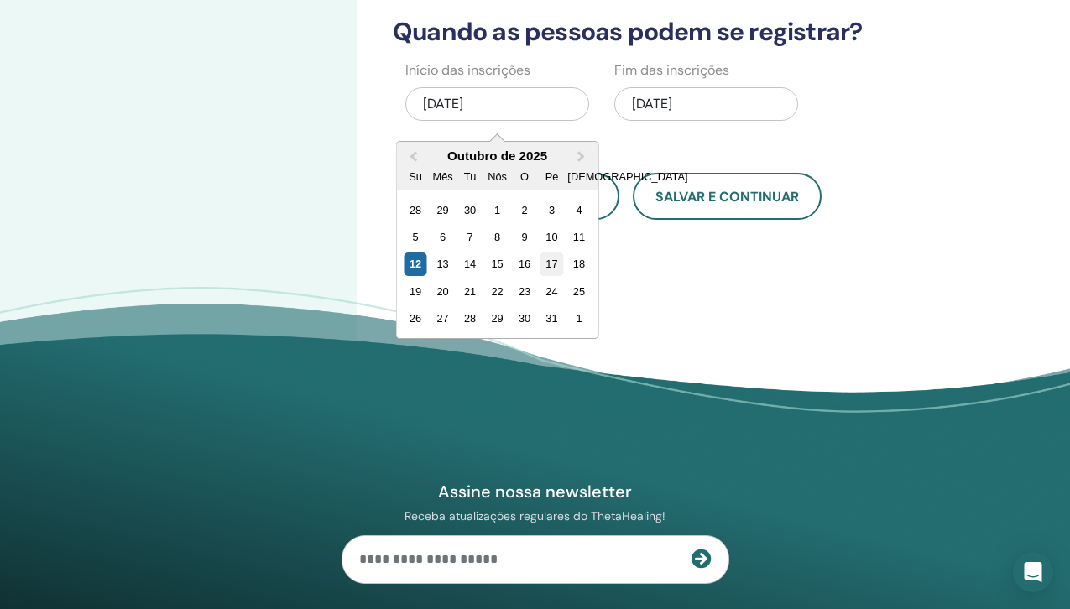
click at [548, 261] on font "17" at bounding box center [551, 264] width 12 height 13
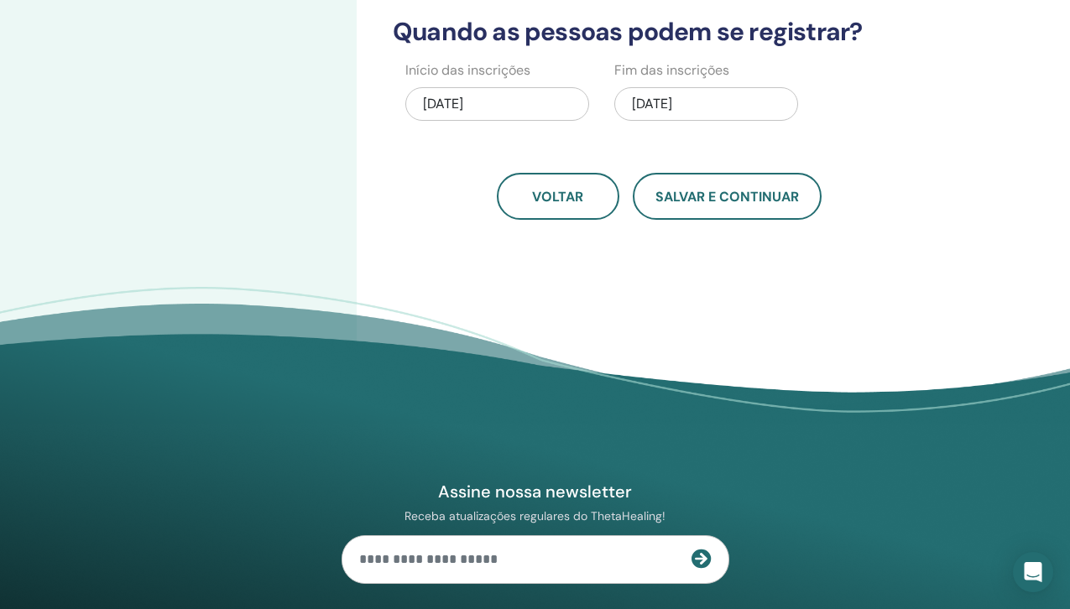
click at [672, 102] on font "13/10/2025" at bounding box center [652, 104] width 40 height 18
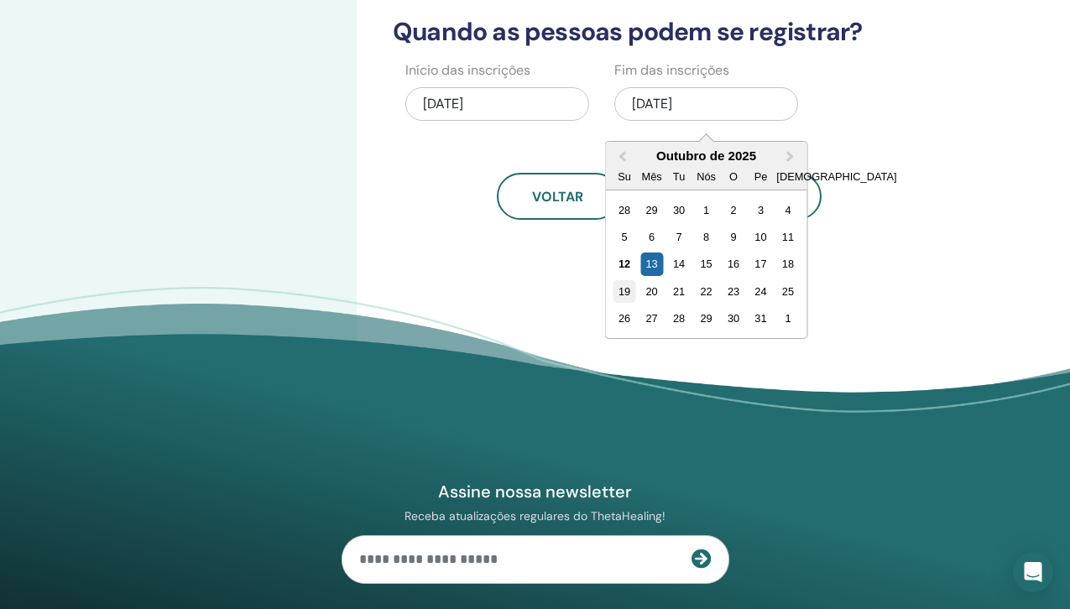
click at [623, 289] on font "19" at bounding box center [624, 291] width 12 height 13
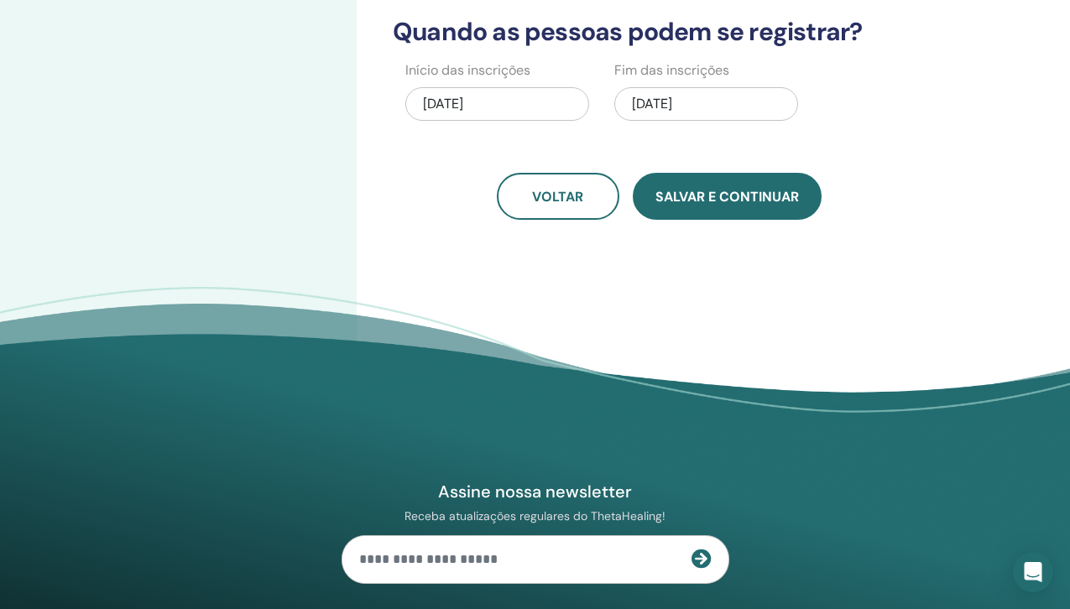
click at [717, 188] on font "Salvar e continuar" at bounding box center [726, 197] width 143 height 18
click at [729, 203] on font "Salvar e continuar" at bounding box center [726, 197] width 143 height 18
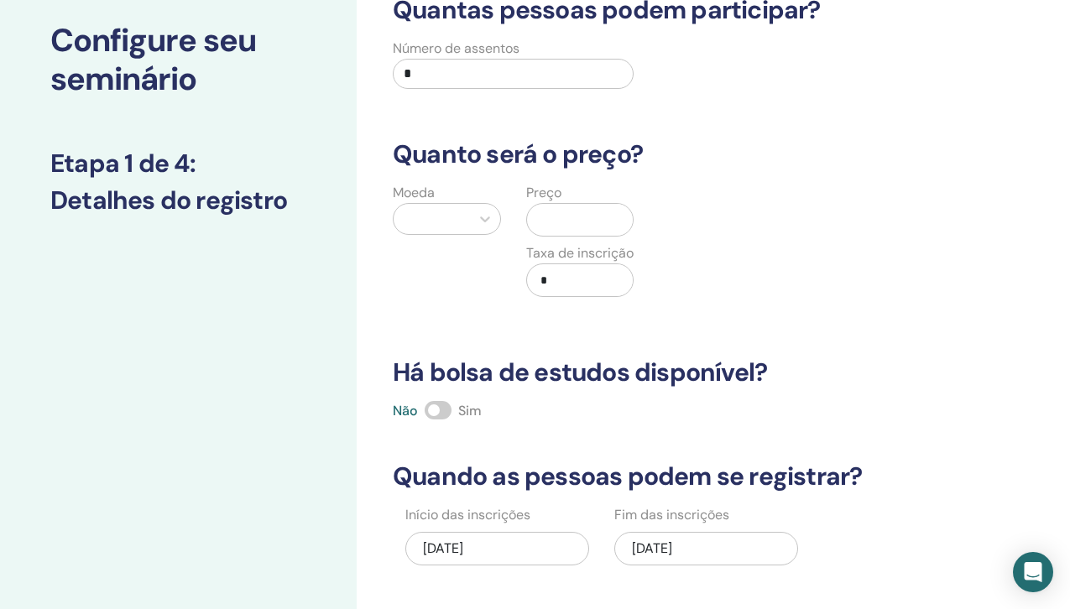
scroll to position [0, 0]
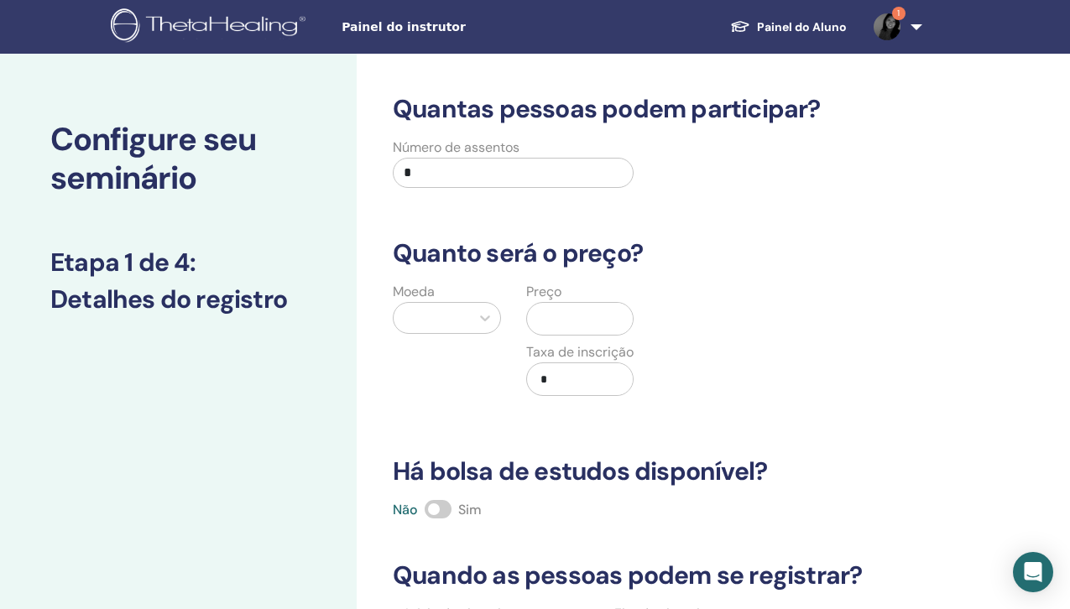
click at [426, 175] on input "*" at bounding box center [513, 173] width 241 height 30
type input "**"
click at [431, 315] on div at bounding box center [432, 317] width 60 height 23
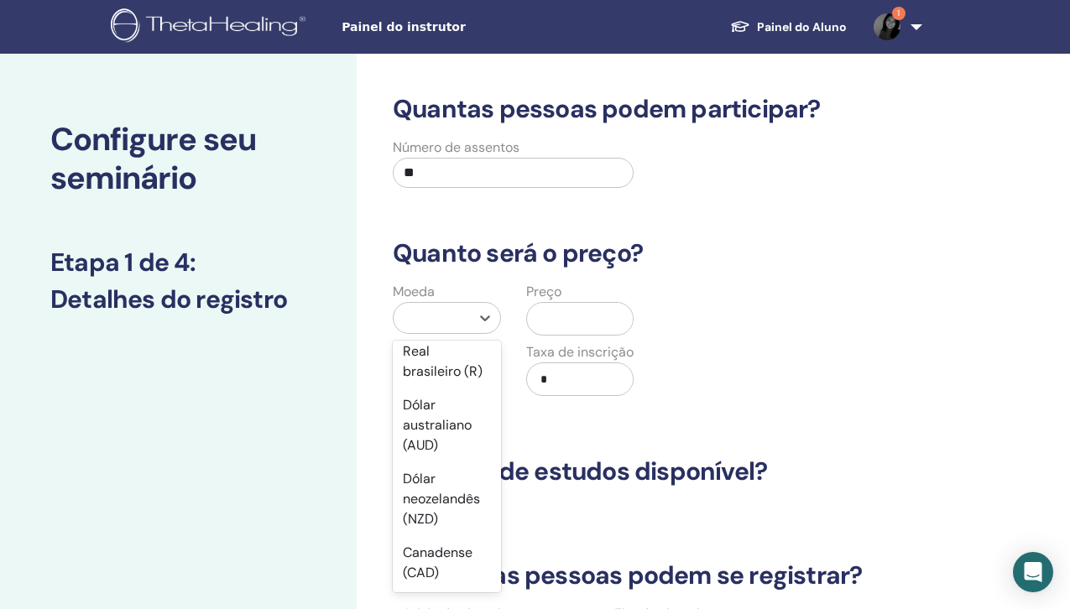
scroll to position [360, 0]
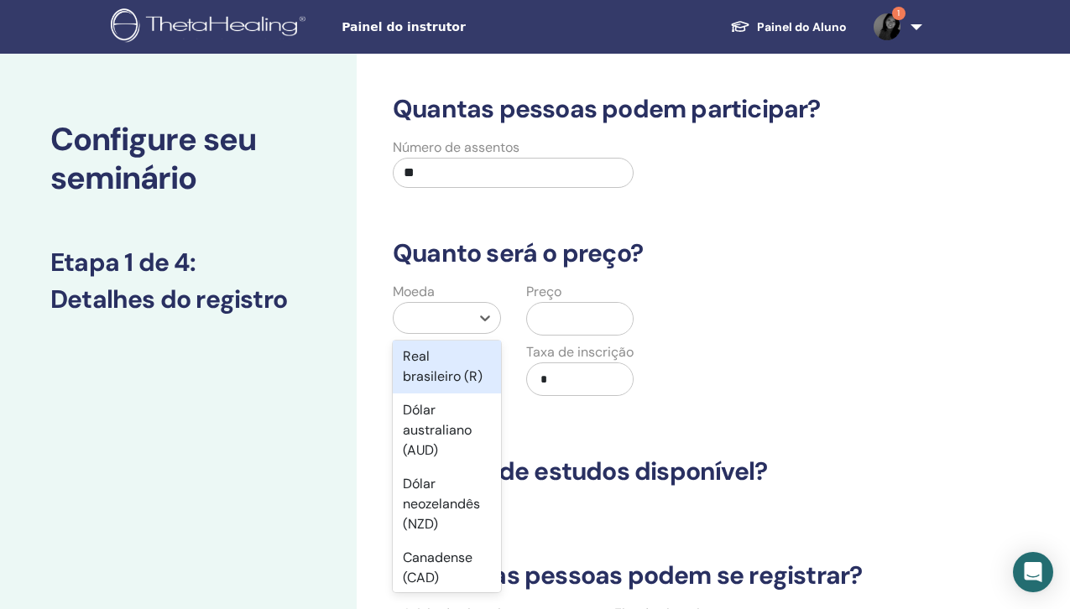
click at [435, 385] on font "Real brasileiro (R)" at bounding box center [443, 366] width 80 height 38
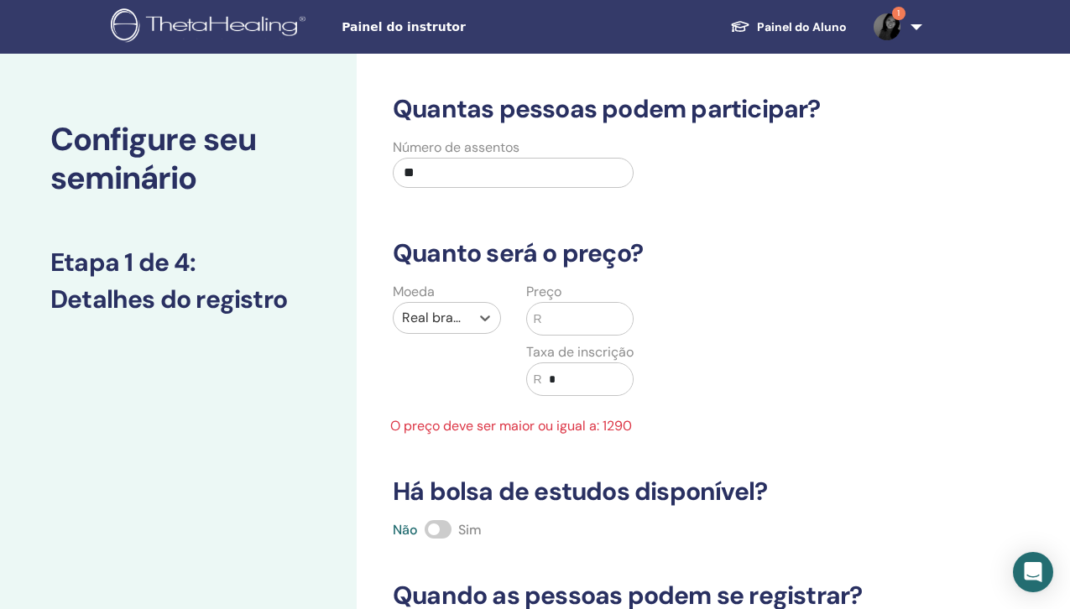
click at [558, 320] on input "text" at bounding box center [587, 319] width 91 height 32
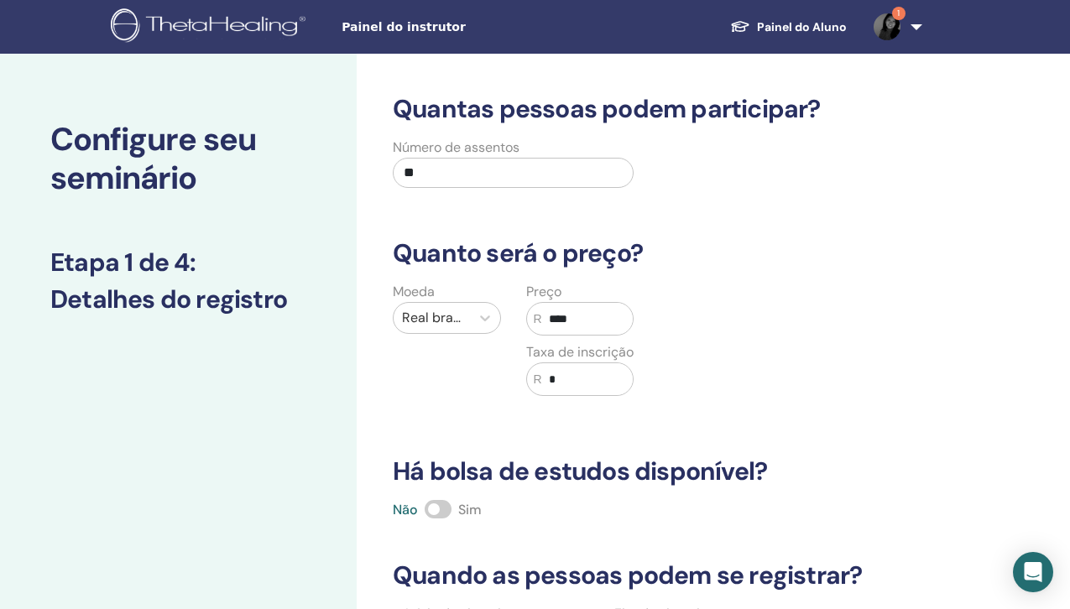
type input "****"
click at [599, 377] on input "*" at bounding box center [587, 379] width 91 height 32
click at [445, 506] on span at bounding box center [437, 509] width 27 height 18
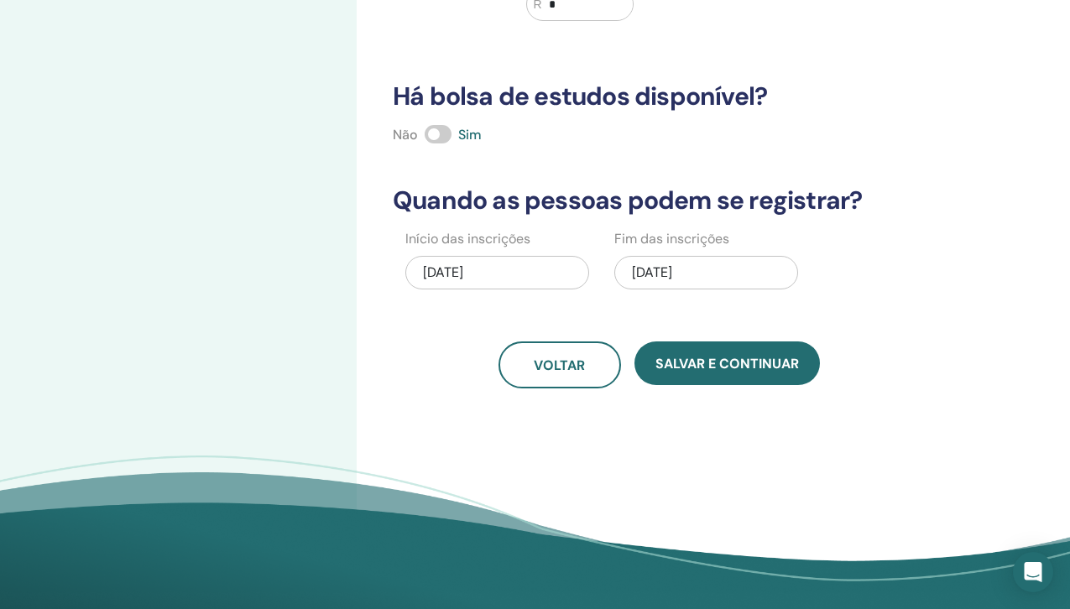
scroll to position [372, 0]
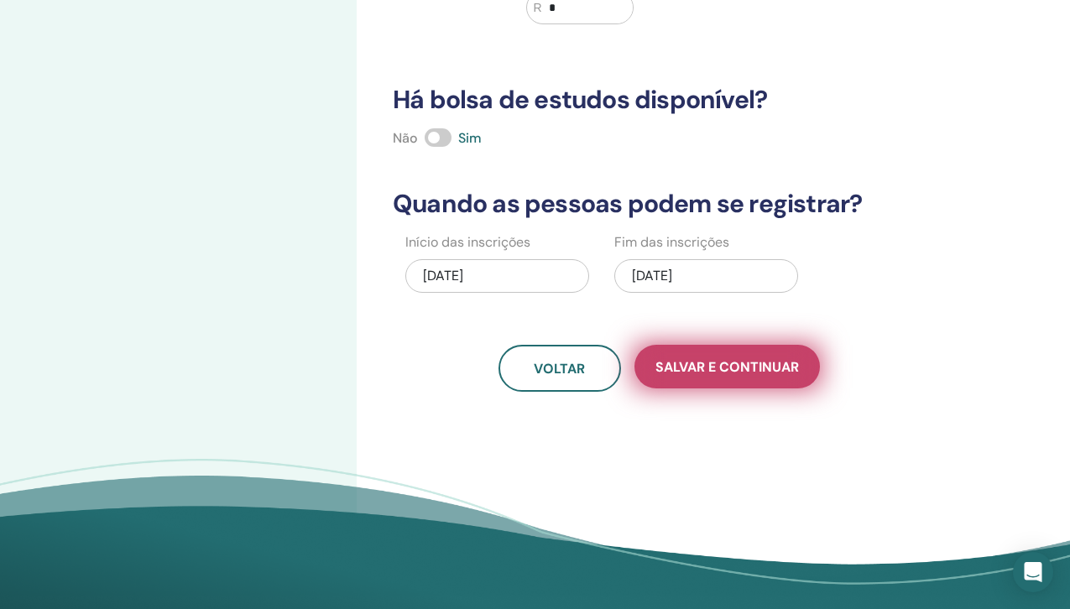
click at [755, 363] on font "Salvar e continuar" at bounding box center [726, 367] width 143 height 18
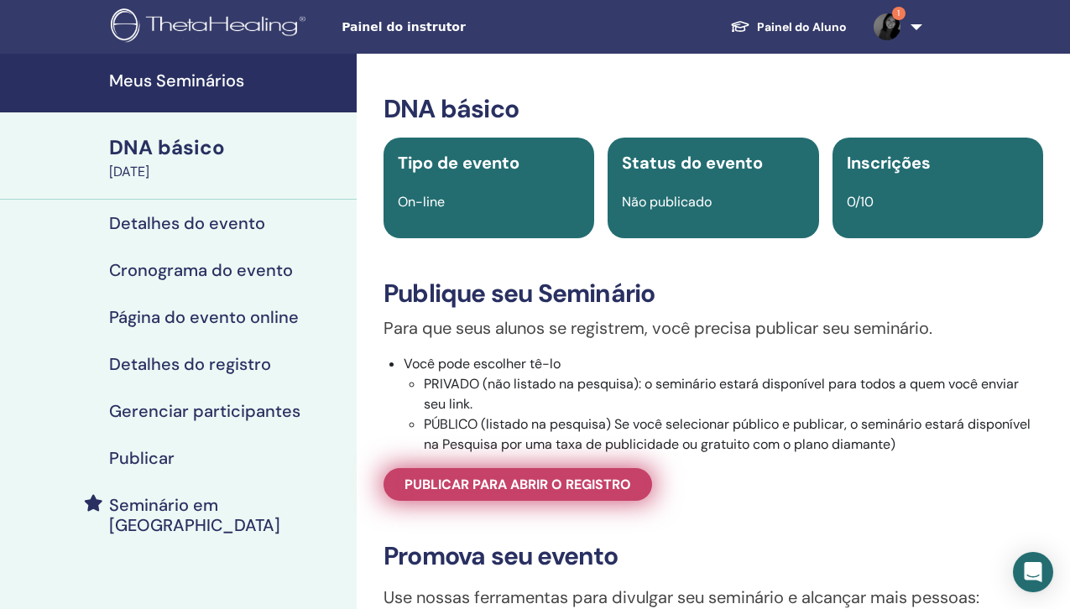
click at [545, 484] on font "Publicar para abrir o registro" at bounding box center [517, 485] width 226 height 18
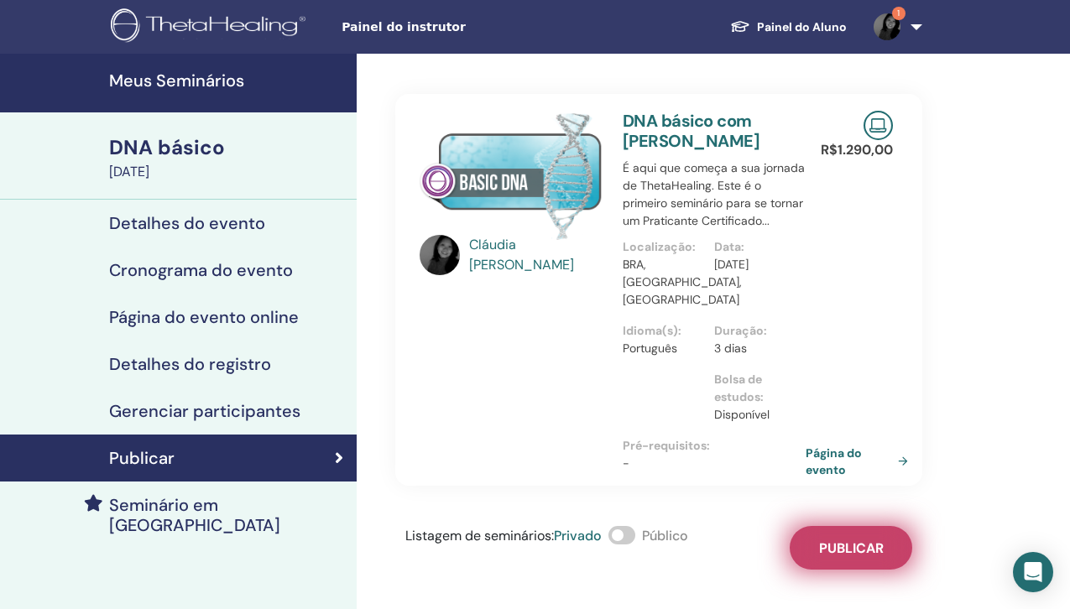
click at [853, 548] on font "Publicar" at bounding box center [851, 548] width 65 height 18
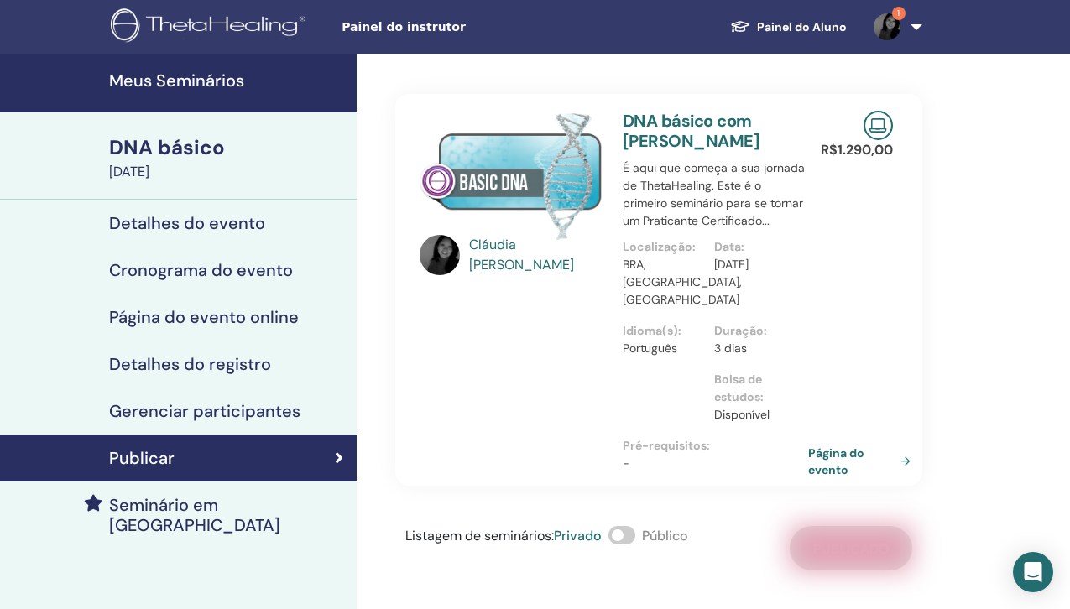
click at [830, 455] on font "Página do evento" at bounding box center [836, 461] width 56 height 31
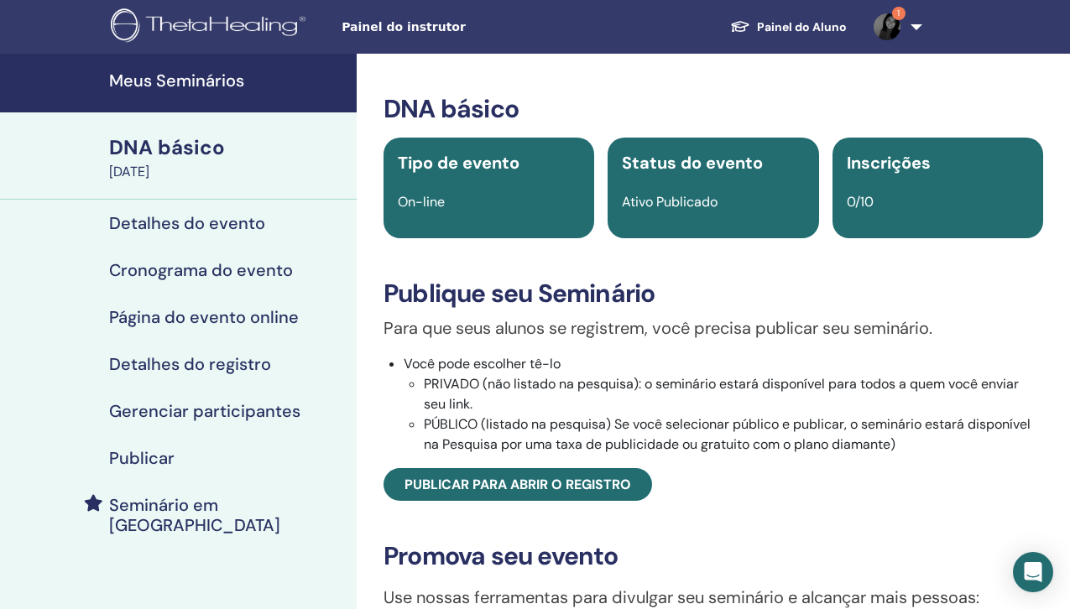
click at [189, 218] on font "Detalhes do evento" at bounding box center [187, 223] width 156 height 22
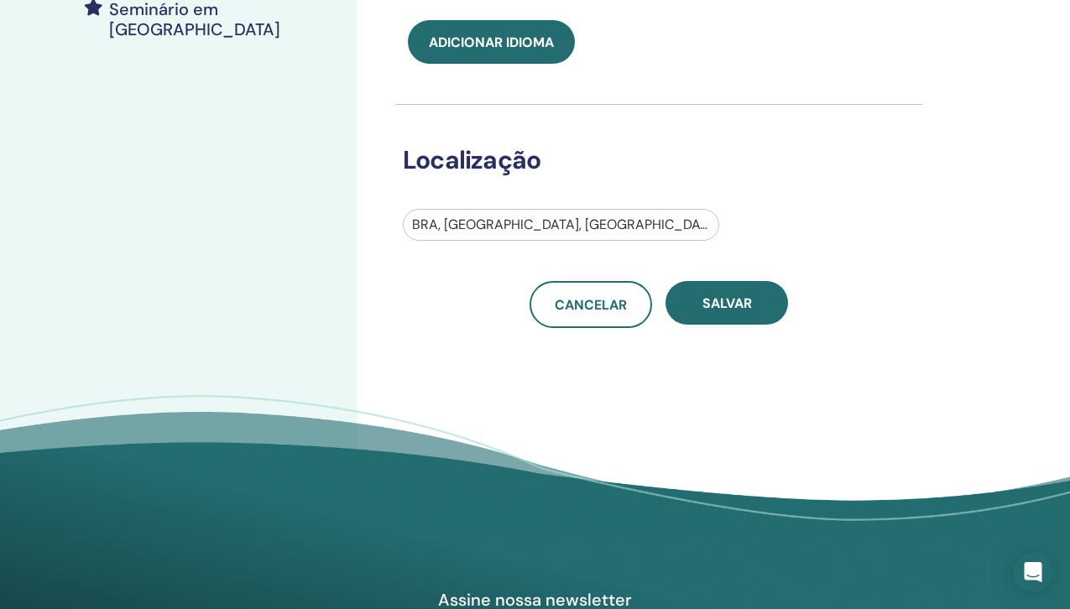
scroll to position [523, 0]
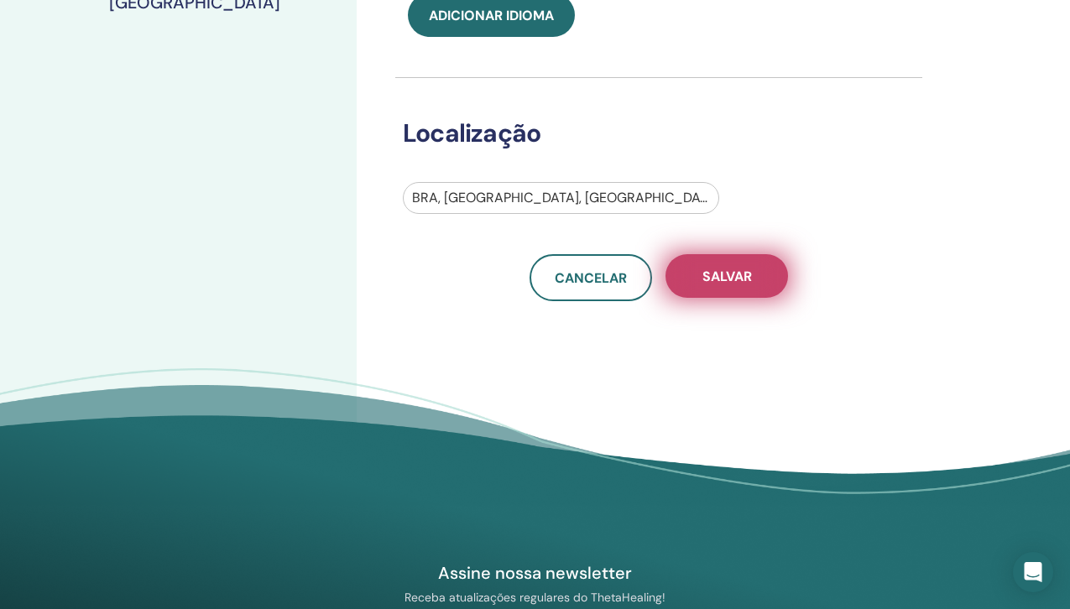
click at [734, 277] on font "Salvar" at bounding box center [726, 277] width 49 height 18
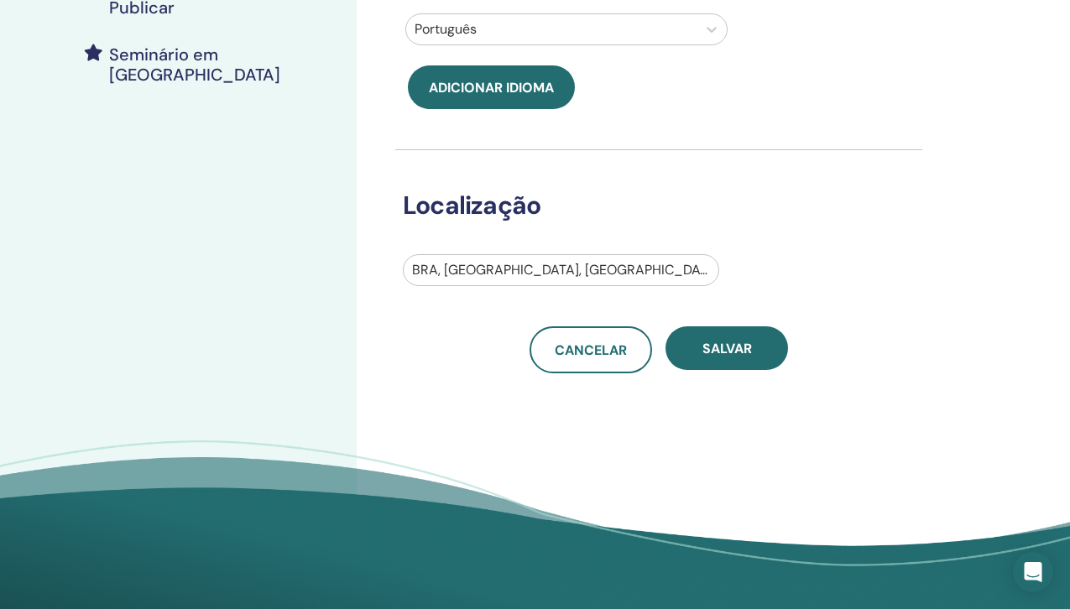
scroll to position [443, 0]
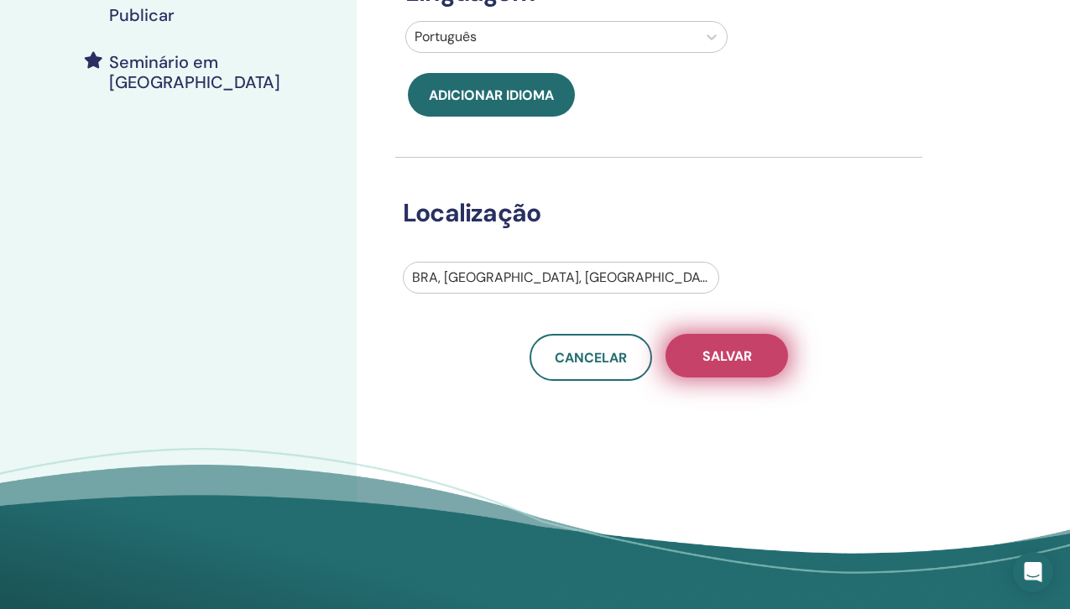
click at [732, 355] on font "Salvar" at bounding box center [726, 356] width 49 height 18
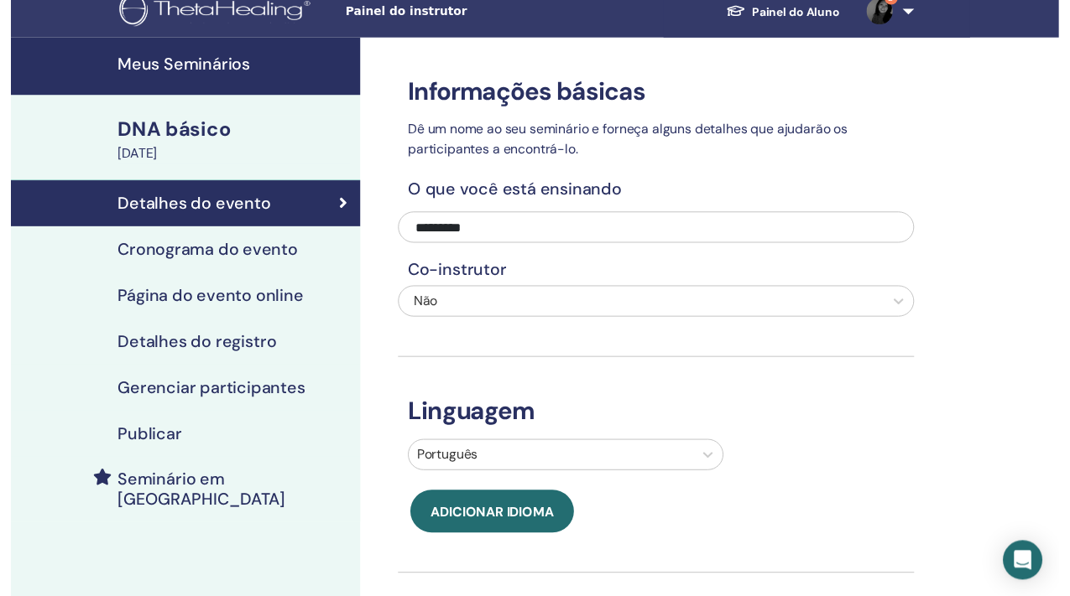
scroll to position [18, 0]
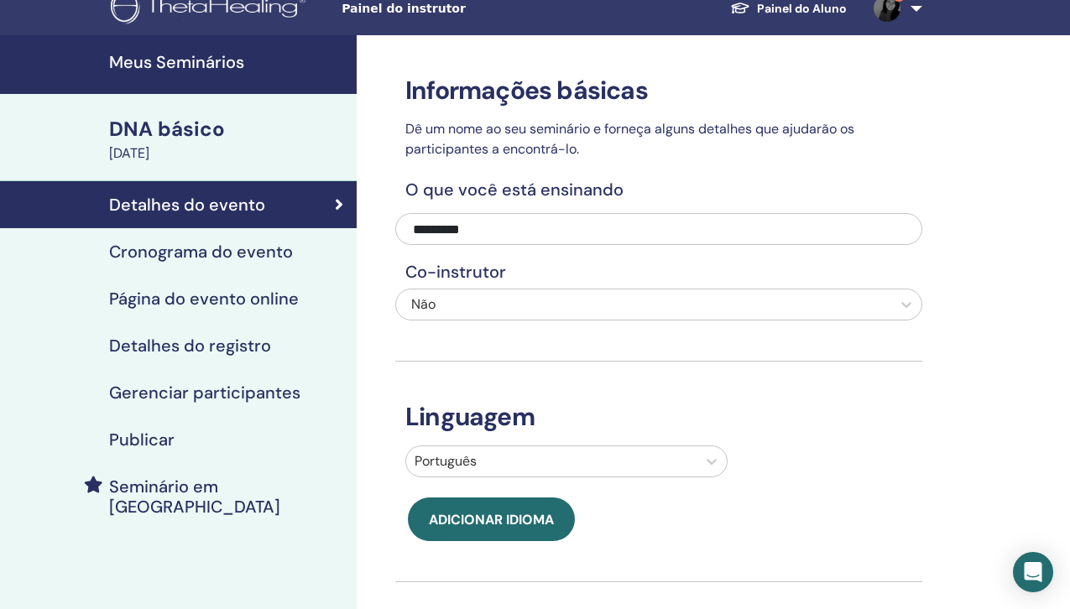
click at [190, 250] on font "Cronograma do evento" at bounding box center [201, 252] width 184 height 22
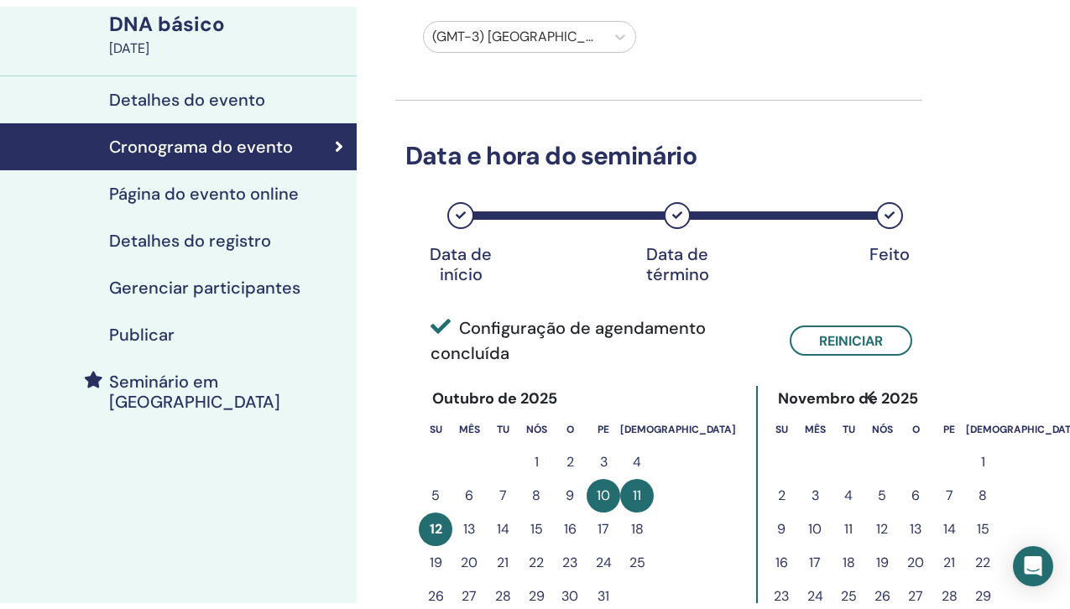
scroll to position [125, 0]
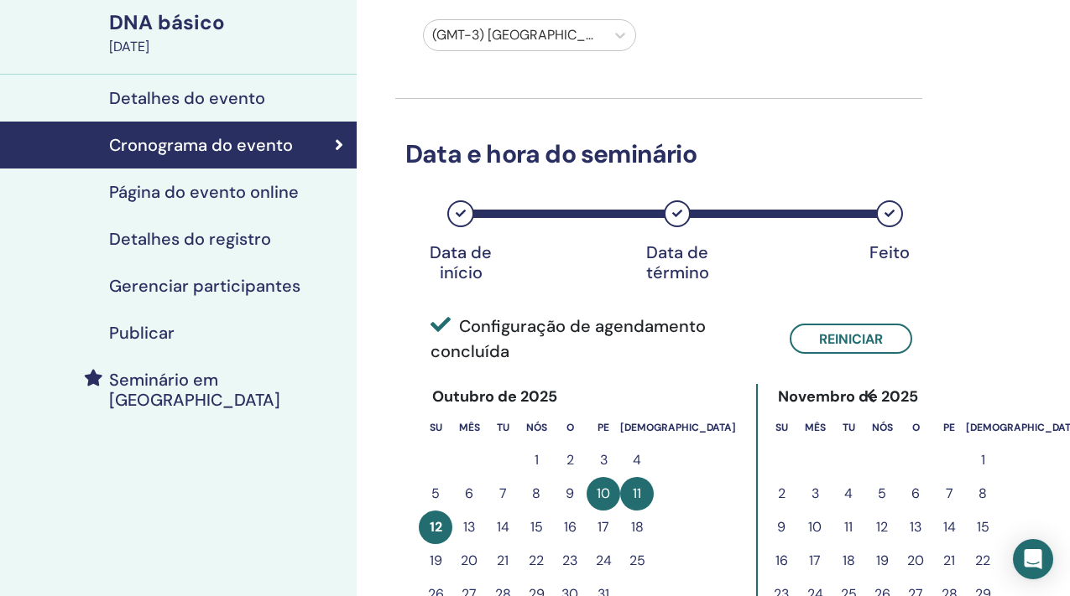
click at [232, 273] on link "Gerenciar participantes" at bounding box center [178, 286] width 357 height 47
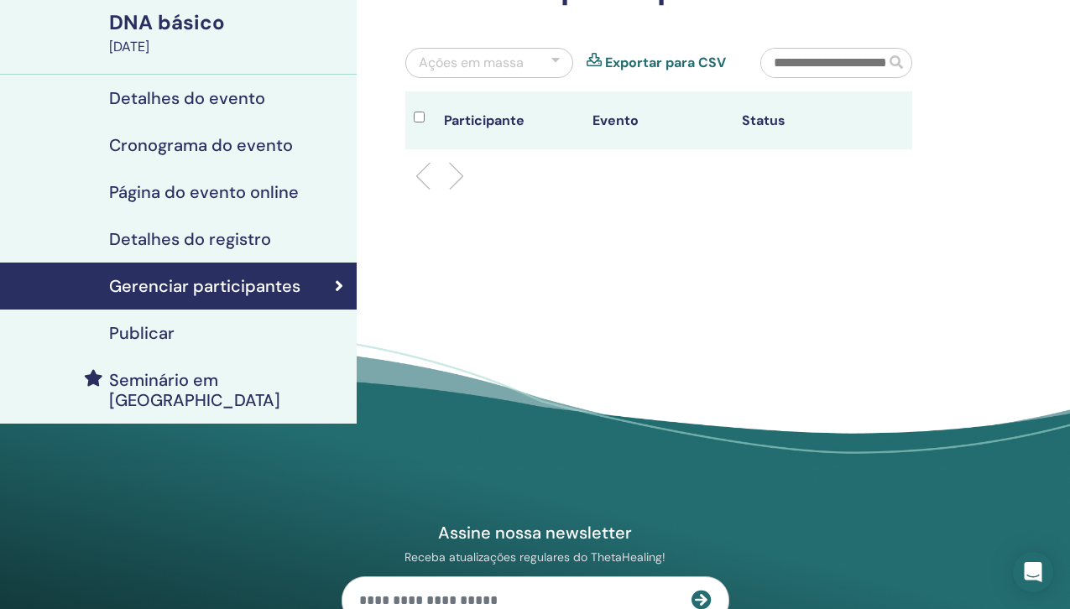
click at [809, 61] on input "text" at bounding box center [823, 63] width 124 height 29
type input "*****"
click at [226, 233] on font "Detalhes do registro" at bounding box center [190, 239] width 162 height 22
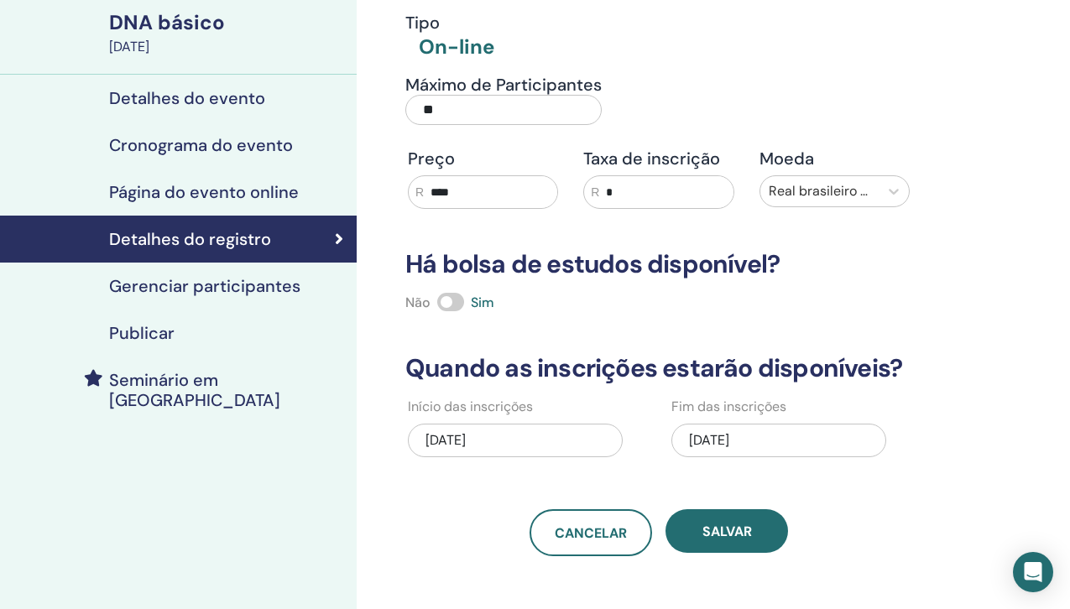
click at [435, 437] on font "[DATE]" at bounding box center [445, 440] width 40 height 18
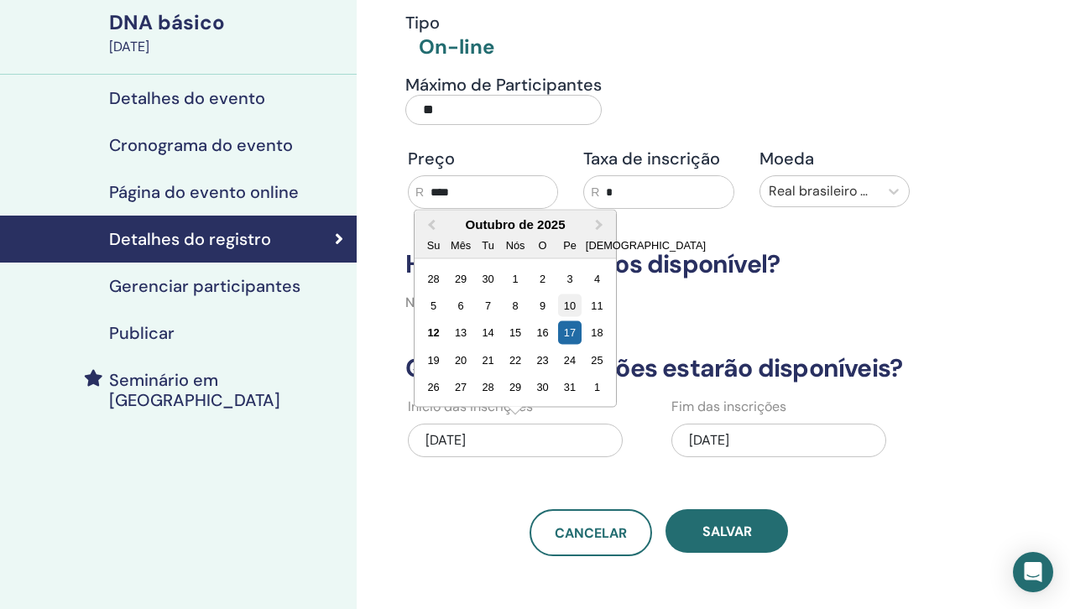
click at [570, 305] on font "10" at bounding box center [570, 305] width 12 height 13
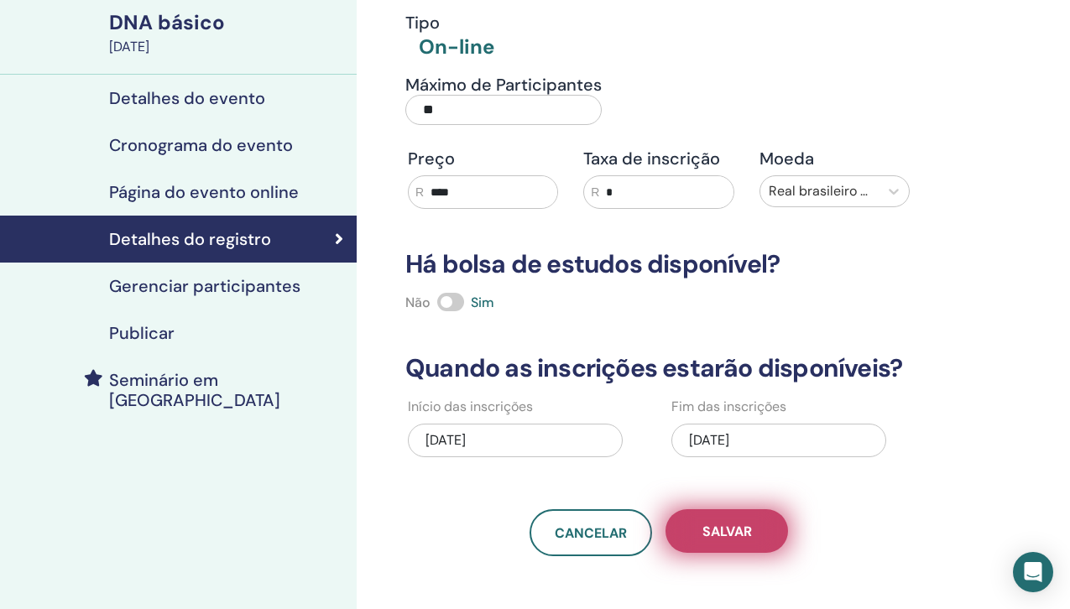
click at [741, 529] on font "Salvar" at bounding box center [726, 532] width 49 height 18
click at [741, 528] on font "Salvar" at bounding box center [726, 532] width 49 height 18
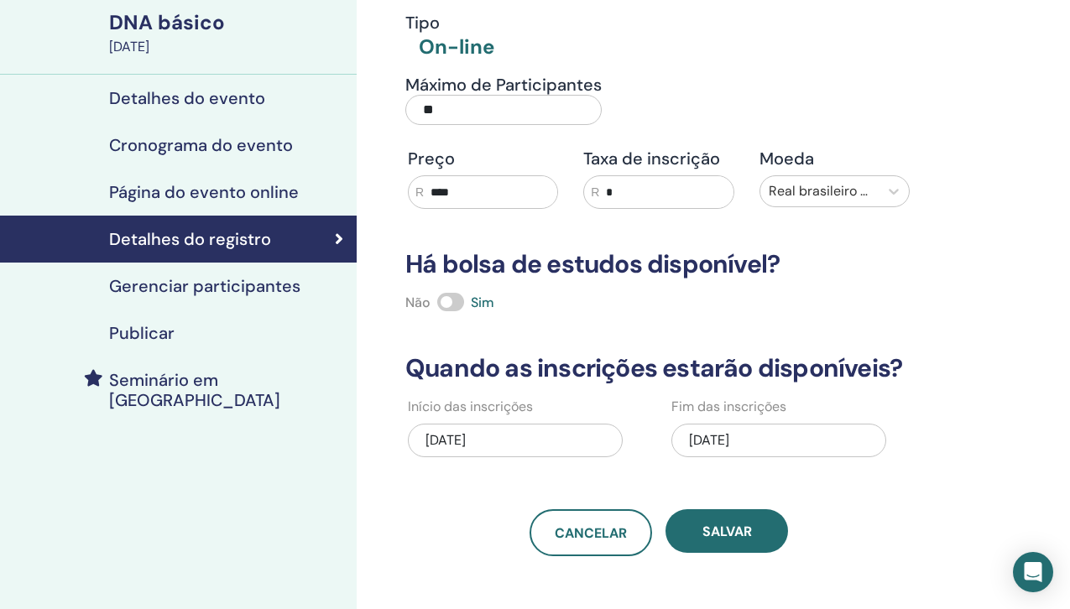
click at [741, 528] on font "Salvar" at bounding box center [726, 532] width 49 height 18
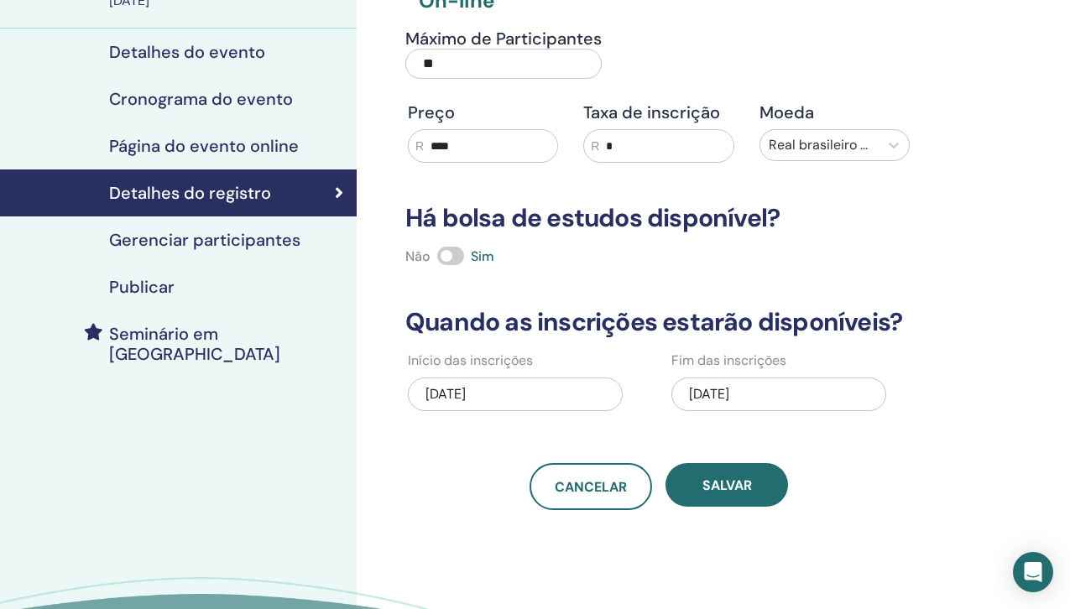
scroll to position [172, 0]
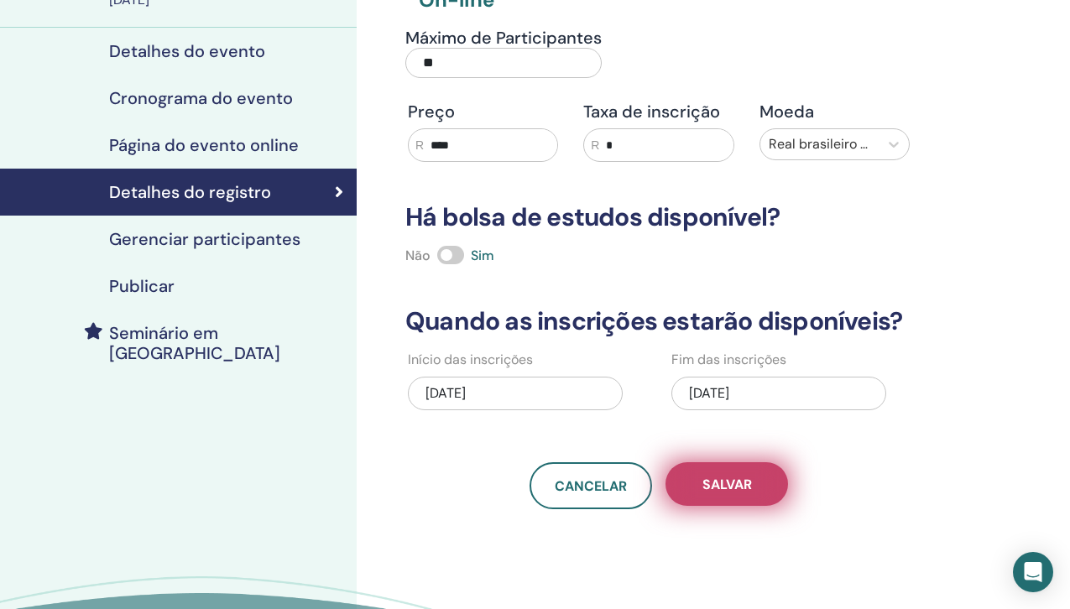
click at [721, 484] on font "Salvar" at bounding box center [726, 485] width 49 height 18
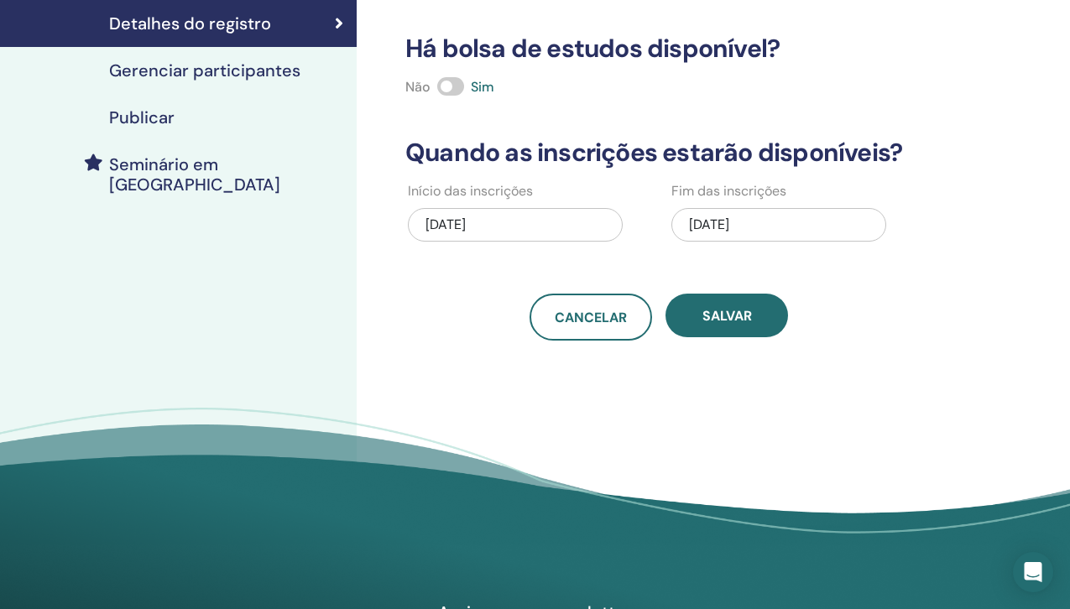
scroll to position [341, 0]
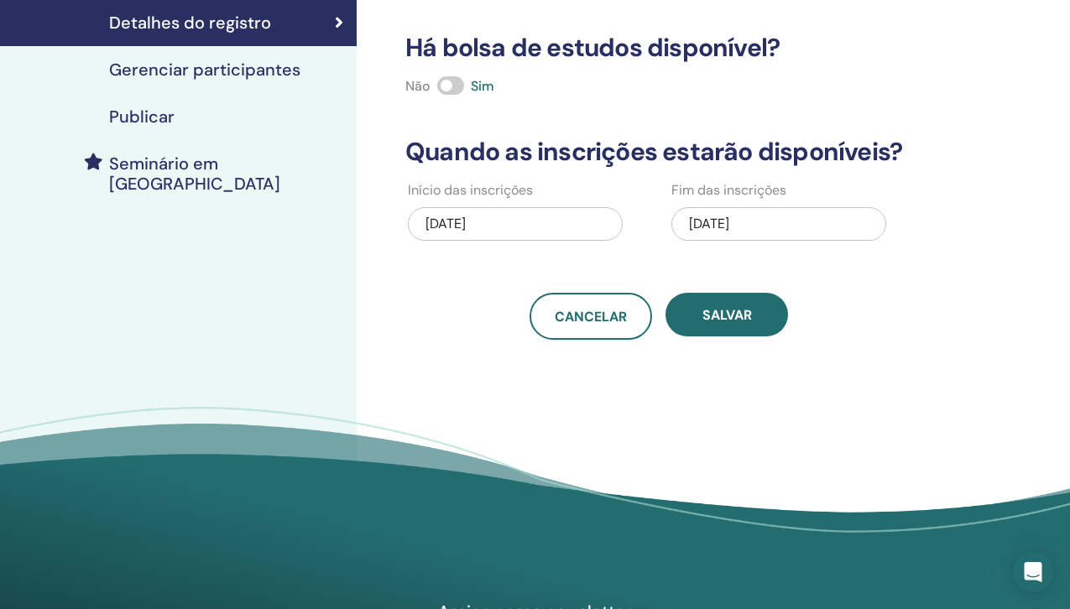
click at [767, 221] on div "[DATE]" at bounding box center [778, 224] width 215 height 34
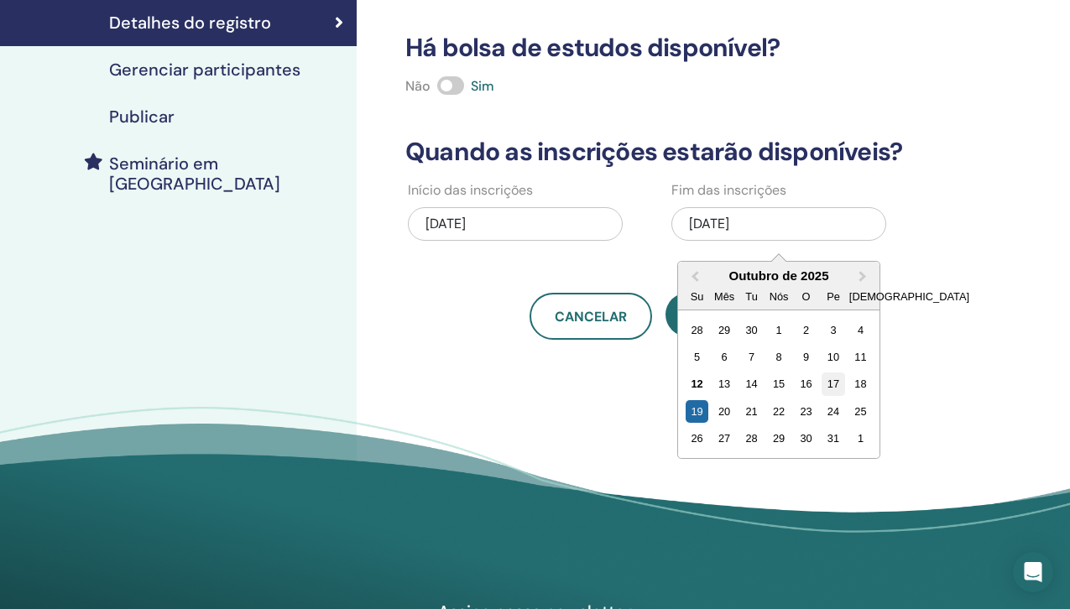
click at [831, 382] on font "17" at bounding box center [833, 384] width 12 height 13
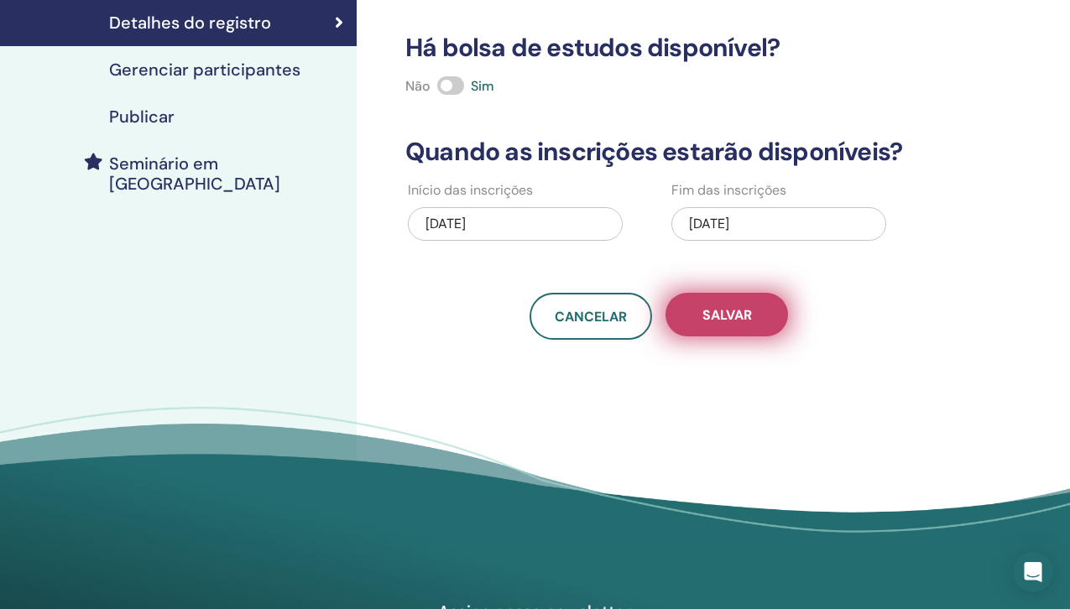
click at [750, 310] on font "Salvar" at bounding box center [726, 315] width 49 height 18
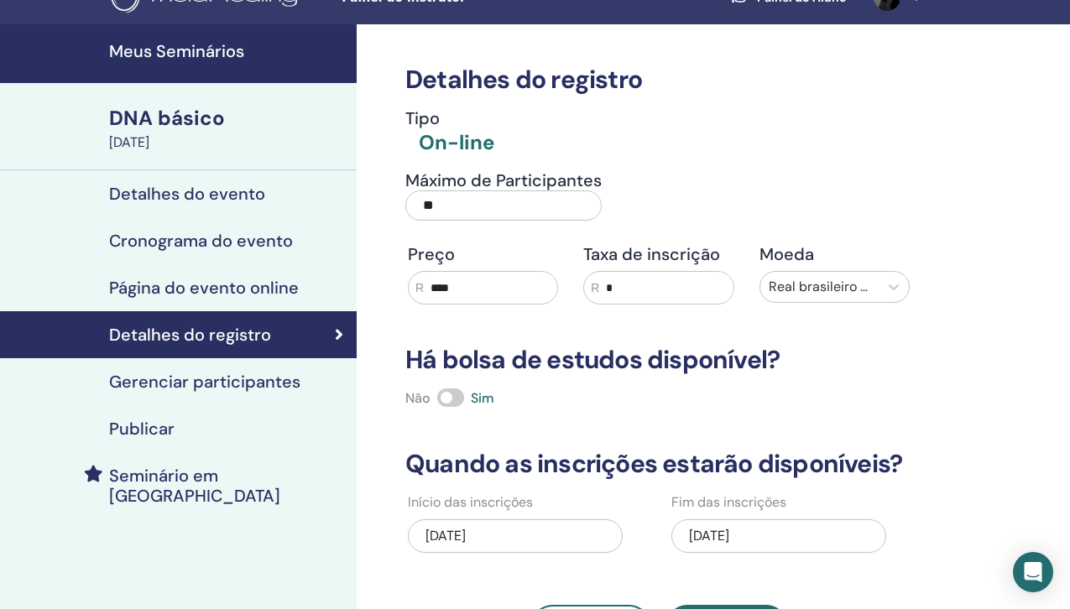
scroll to position [40, 0]
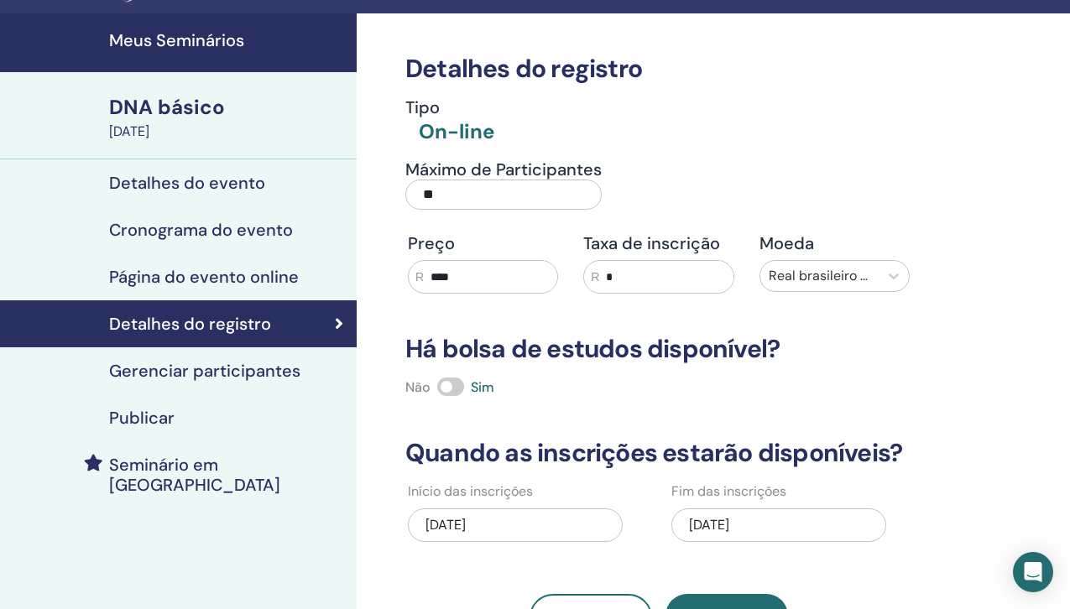
click at [147, 415] on font "Publicar" at bounding box center [141, 418] width 65 height 22
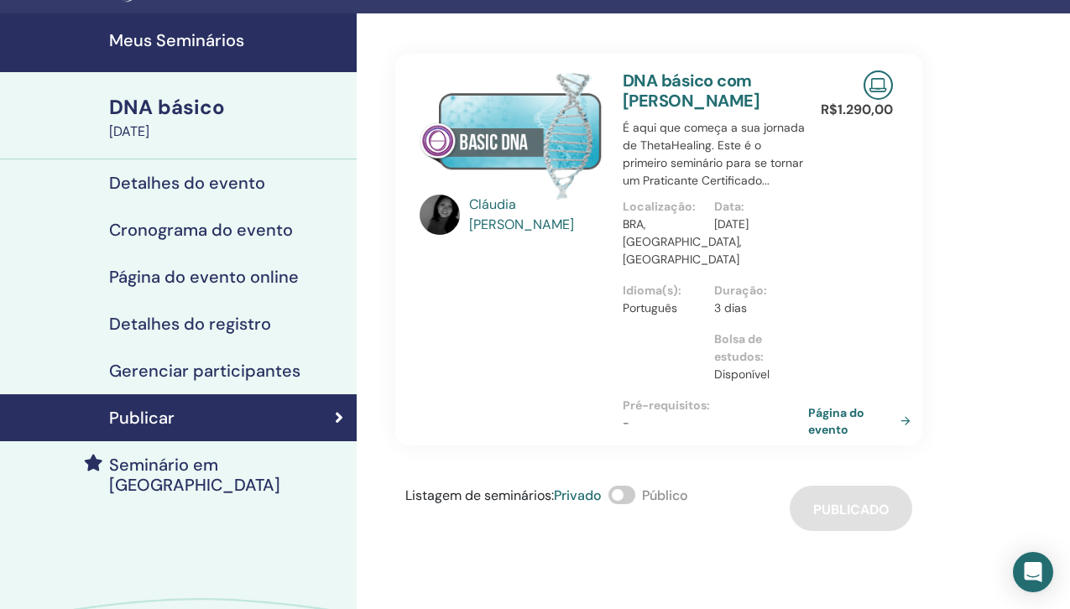
click at [830, 412] on font "Página do evento" at bounding box center [836, 421] width 56 height 31
